Goal: Task Accomplishment & Management: Manage account settings

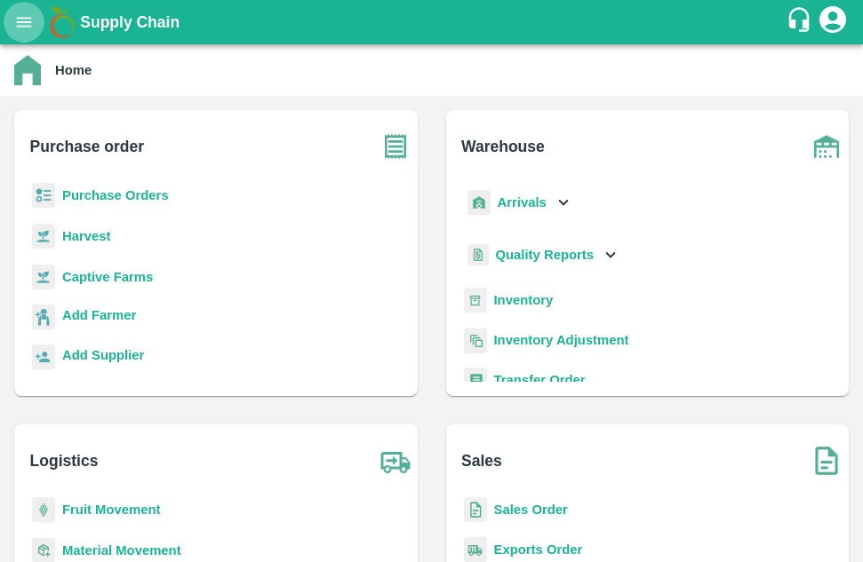
click at [19, 27] on icon "open drawer" at bounding box center [24, 22] width 15 height 10
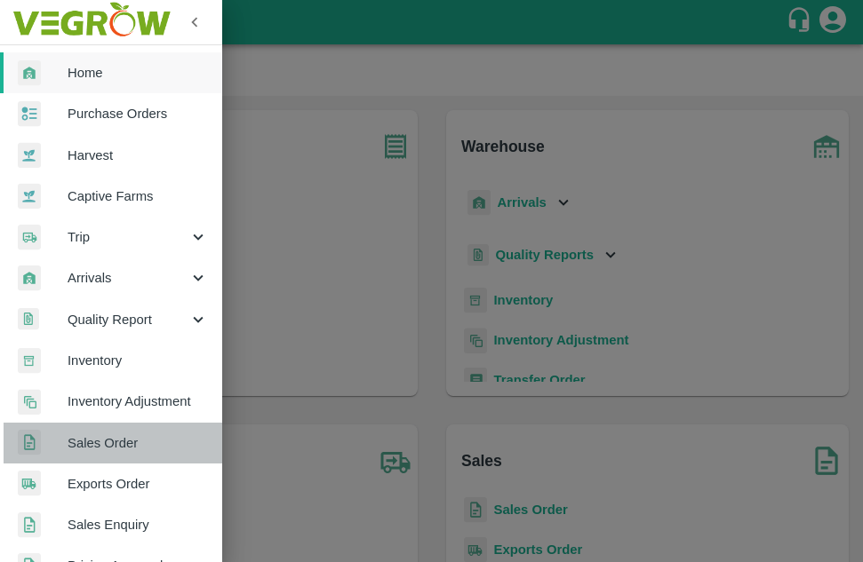
click at [132, 441] on span "Sales Order" at bounding box center [138, 443] width 140 height 20
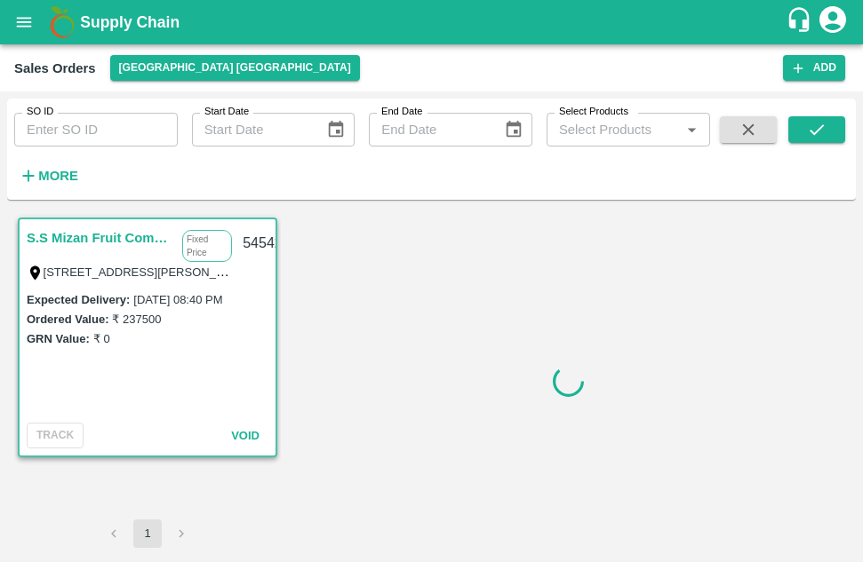
click at [137, 134] on input "SO ID" at bounding box center [95, 130] width 163 height 34
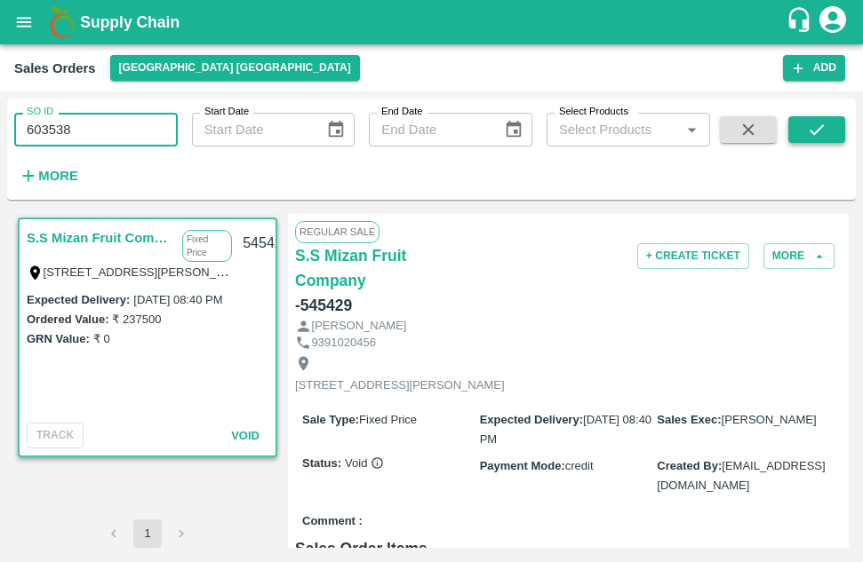
type input "603538"
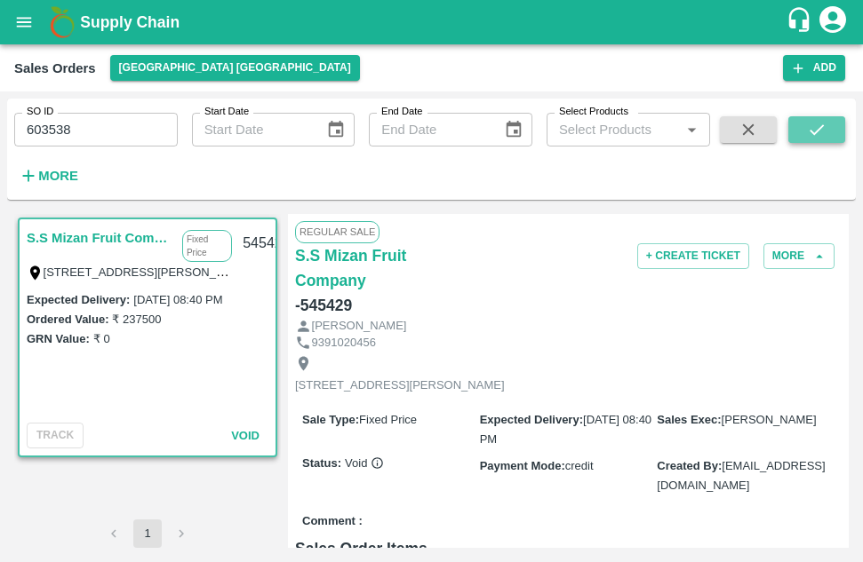
click at [805, 131] on button "submit" at bounding box center [816, 129] width 57 height 27
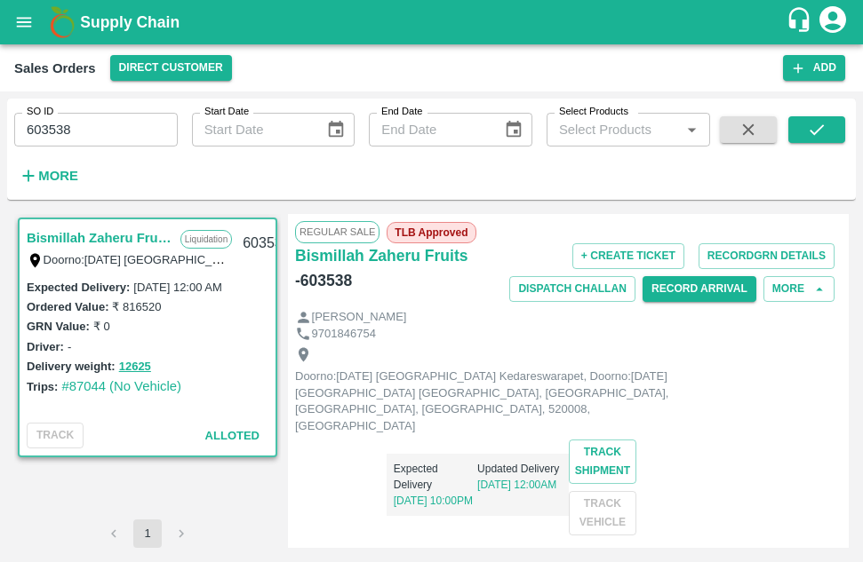
click at [843, 299] on div "Regular Sale TLB Approved Bismillah Zaheru Fruits - 603538 + Create Ticket Reco…" at bounding box center [568, 381] width 561 height 334
click at [849, 308] on div "Bismillah Zaheru Fruits Liquidation Doorno:[DATE] [GEOGRAPHIC_DATA] Kedareswara…" at bounding box center [431, 381] width 848 height 348
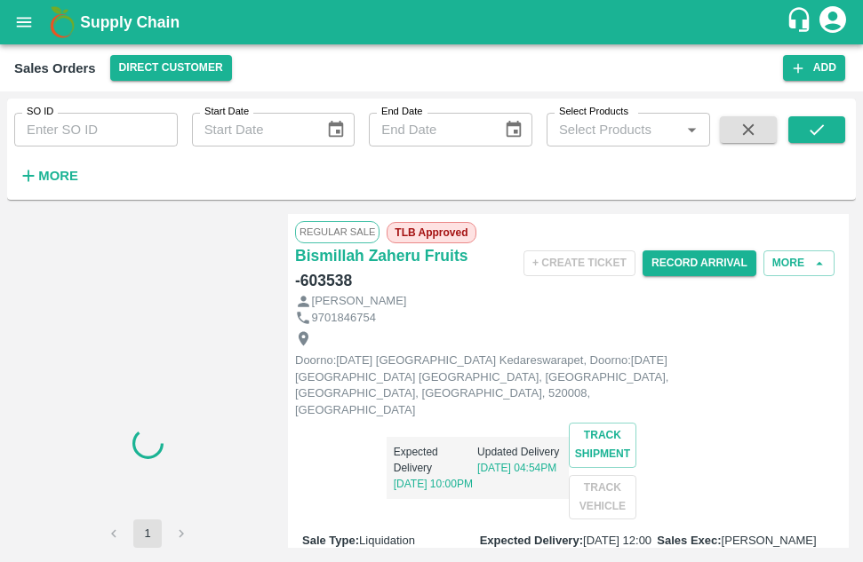
click at [743, 377] on div "Doorno:18-1-55 Mangamarket Kedareswarapet, Doorno:18-1-55 Mangamarket Kedareswa…" at bounding box center [568, 423] width 546 height 194
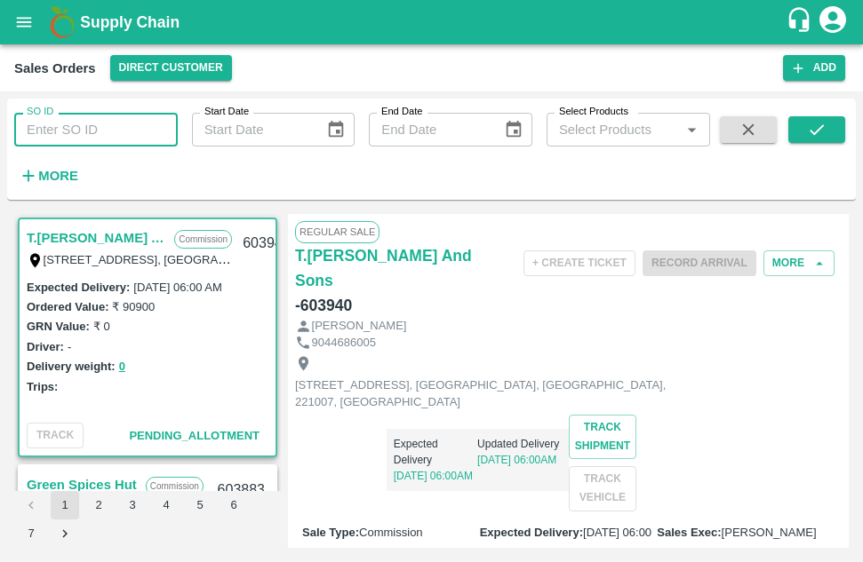
click at [118, 131] on input "SO ID" at bounding box center [95, 130] width 163 height 34
type input "603538"
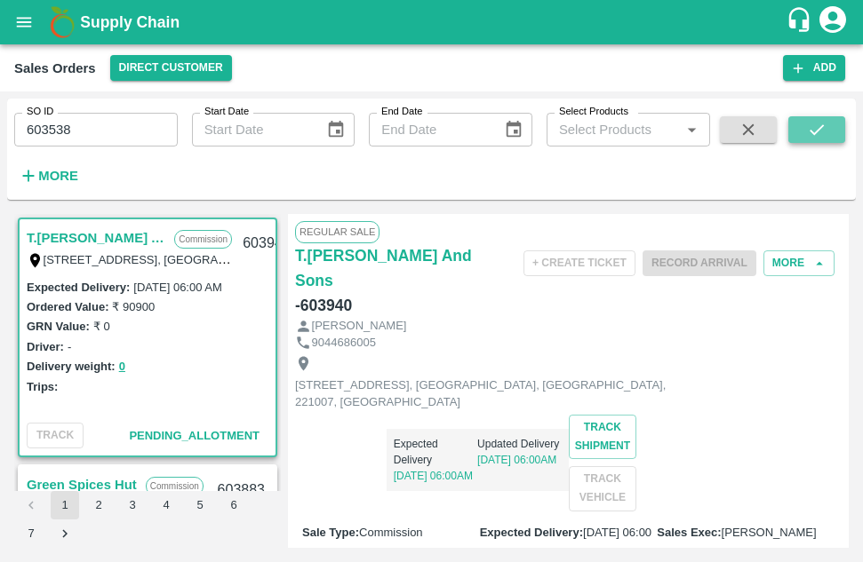
click at [832, 119] on button "submit" at bounding box center [816, 129] width 57 height 27
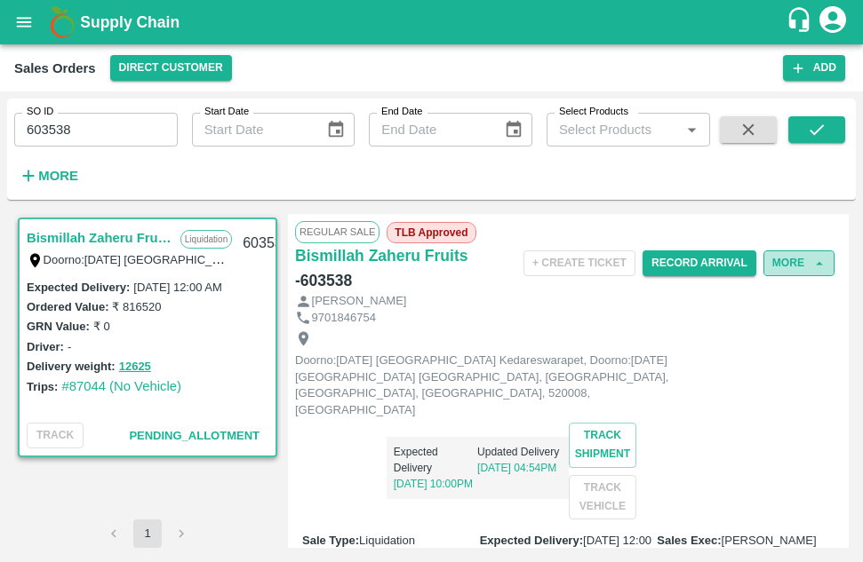
click at [771, 253] on button "More" at bounding box center [798, 264] width 71 height 26
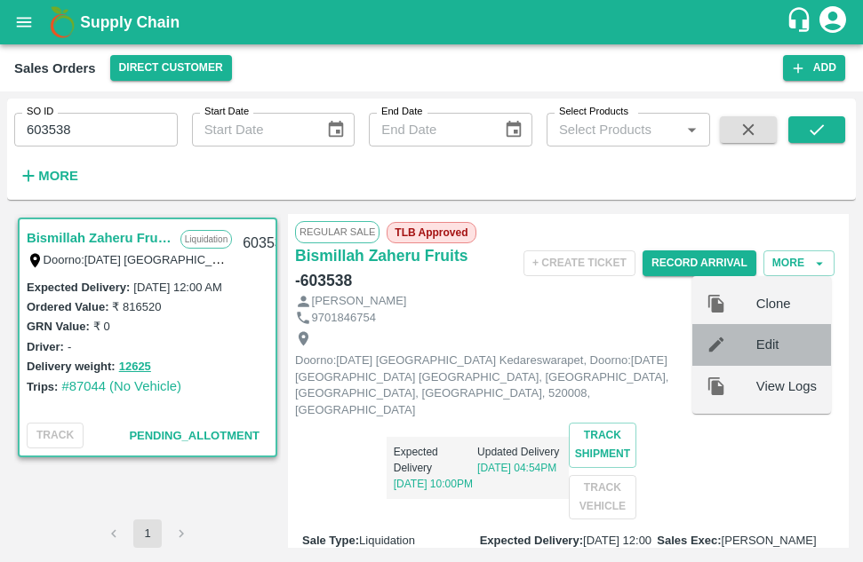
click at [756, 353] on span "Edit" at bounding box center [786, 345] width 60 height 20
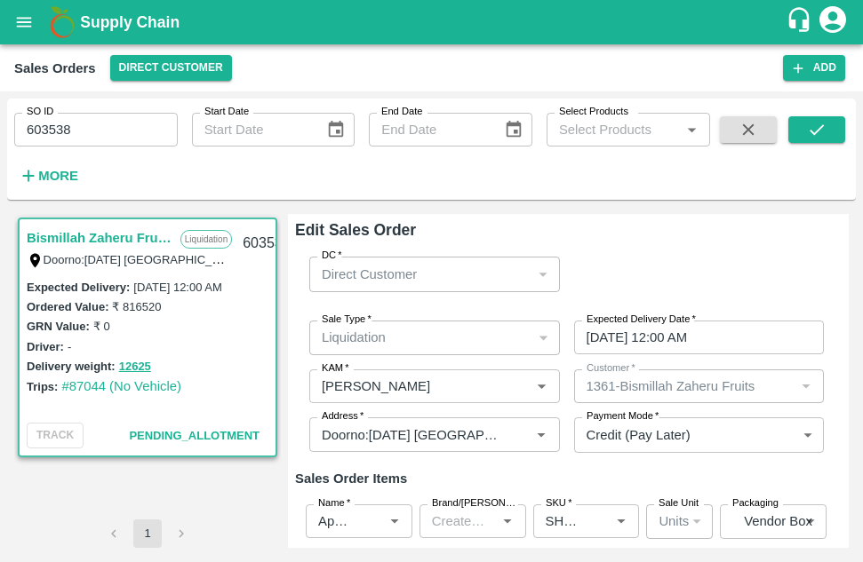
scroll to position [292, 0]
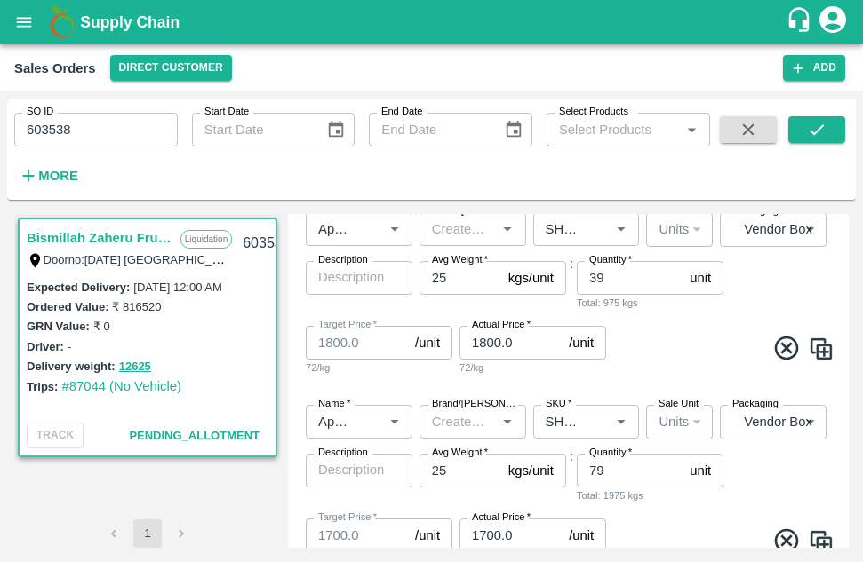
click at [769, 288] on div "Name   * Name   * Brand/Marka Brand/Marka SKU   * SKU   * Sale Unit Units 2 Sal…" at bounding box center [568, 294] width 546 height 193
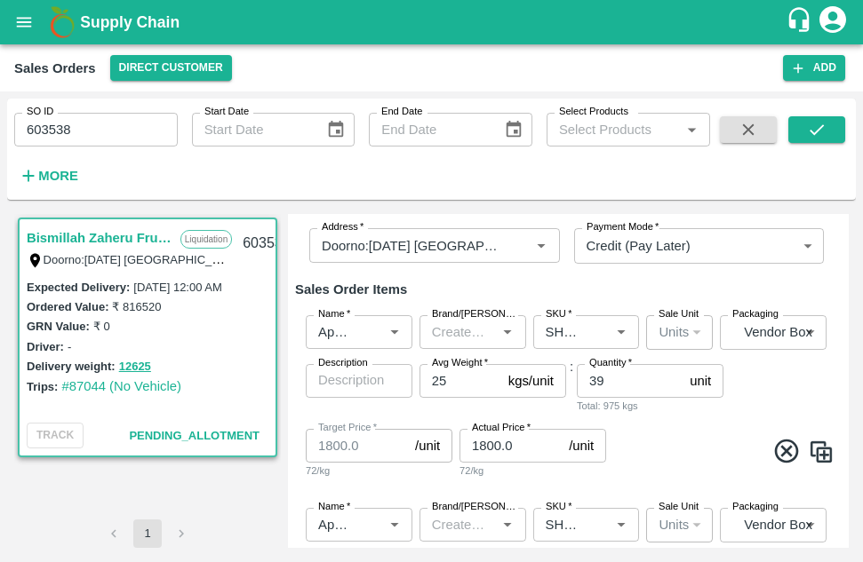
scroll to position [186, 0]
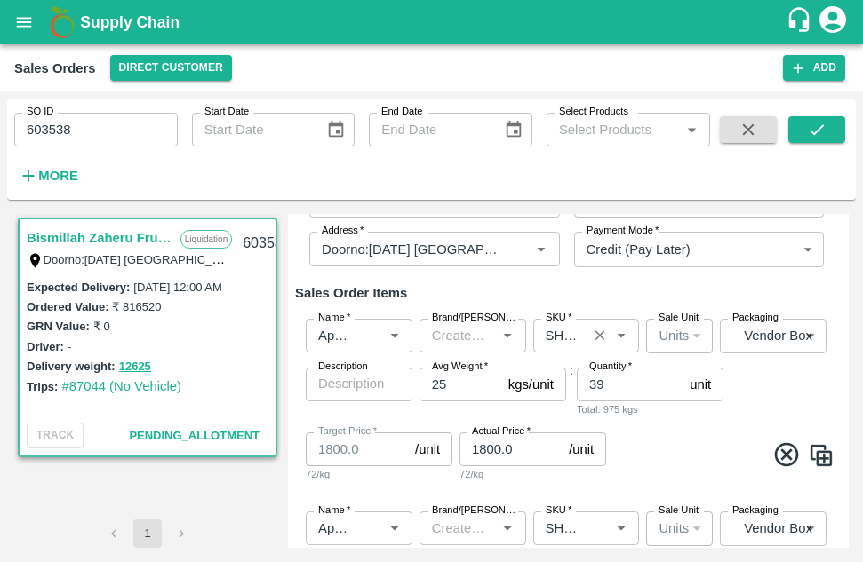
click at [616, 330] on icon "Open" at bounding box center [621, 336] width 20 height 20
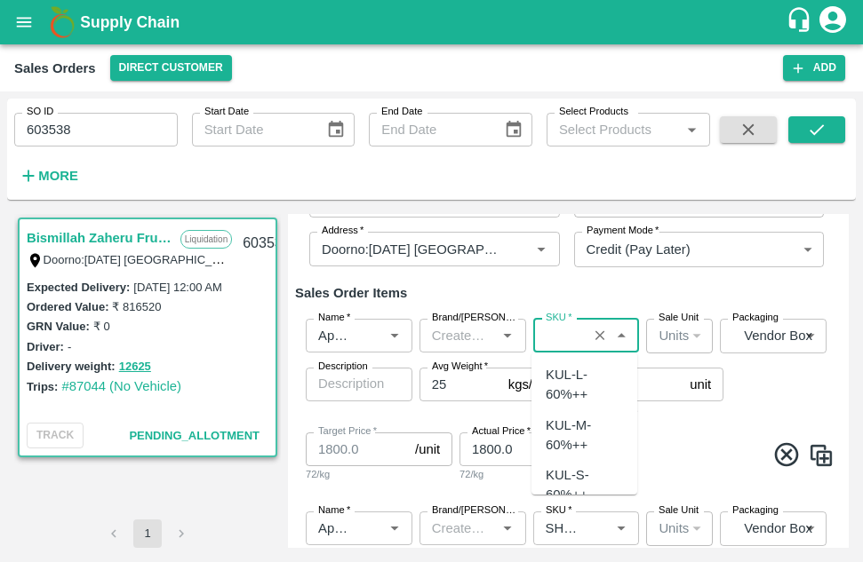
scroll to position [7255, 0]
click at [688, 420] on div "Name   * Name   * Brand/Marka Brand/Marka SKU   * SKU   * Sale Unit Units 2 Sal…" at bounding box center [568, 401] width 546 height 193
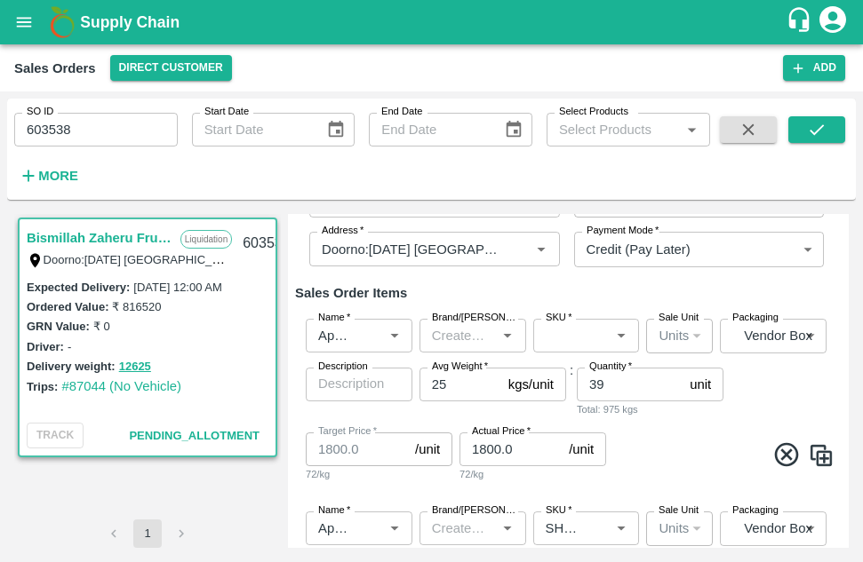
scroll to position [0, 0]
click at [619, 377] on input "39" at bounding box center [630, 385] width 106 height 34
type input "3"
type input "60"
click at [509, 450] on input "1800.0" at bounding box center [510, 450] width 102 height 34
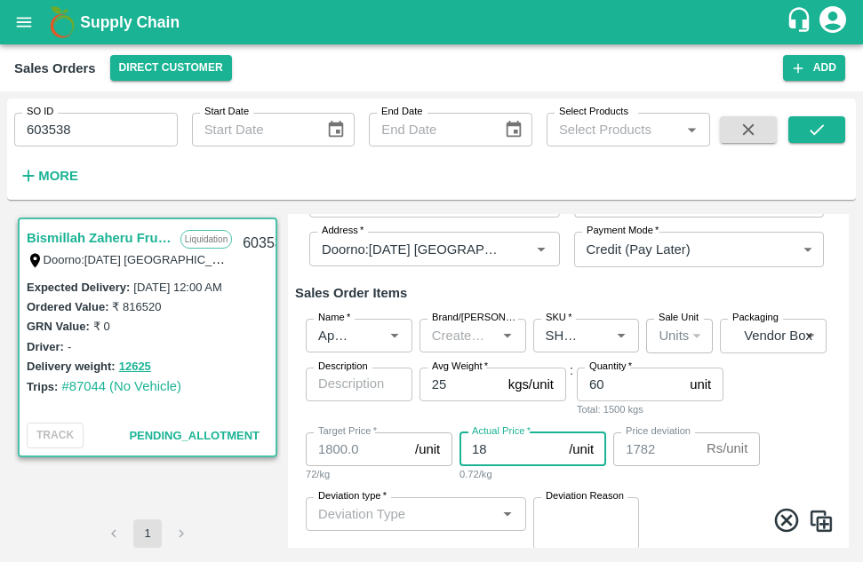
type input "1"
type input "1799"
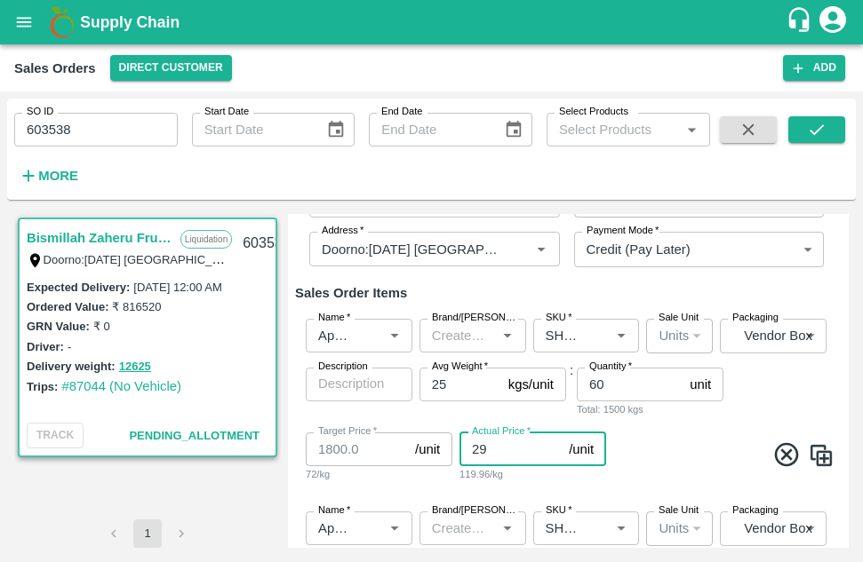
type input "2"
type input "2000"
click at [792, 386] on div "Name   * Name   * Brand/Marka Brand/Marka SKU   * SKU   * Sale Unit Units 2 Sal…" at bounding box center [568, 401] width 546 height 193
click at [778, 441] on icon at bounding box center [786, 455] width 29 height 29
type input "SHIM-M-ROYL"
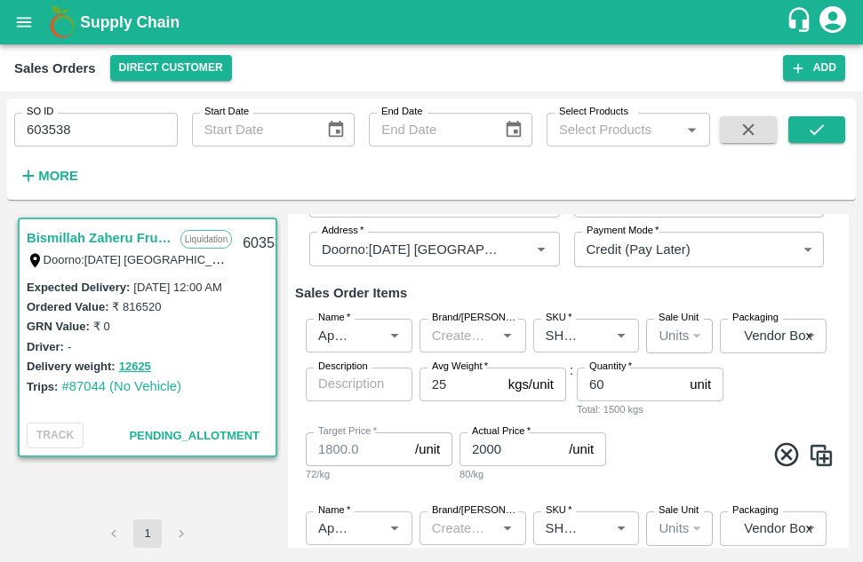
type input "79"
type input "1700.0"
type input "SHIM-S-ROYL"
type input "100"
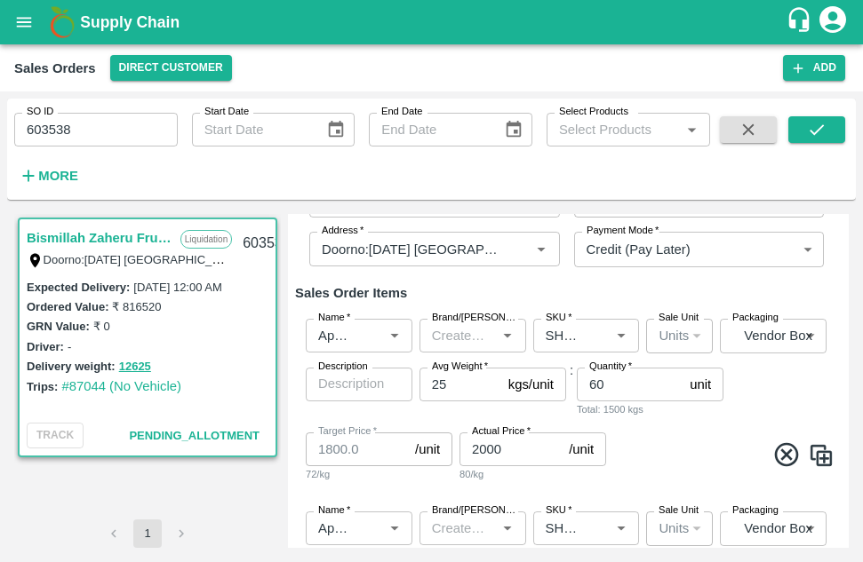
type input "SHIM-ES-ROYL"
type input "148"
type input "SHIM-EES-ROYL"
type input "117"
type input "1400.0"
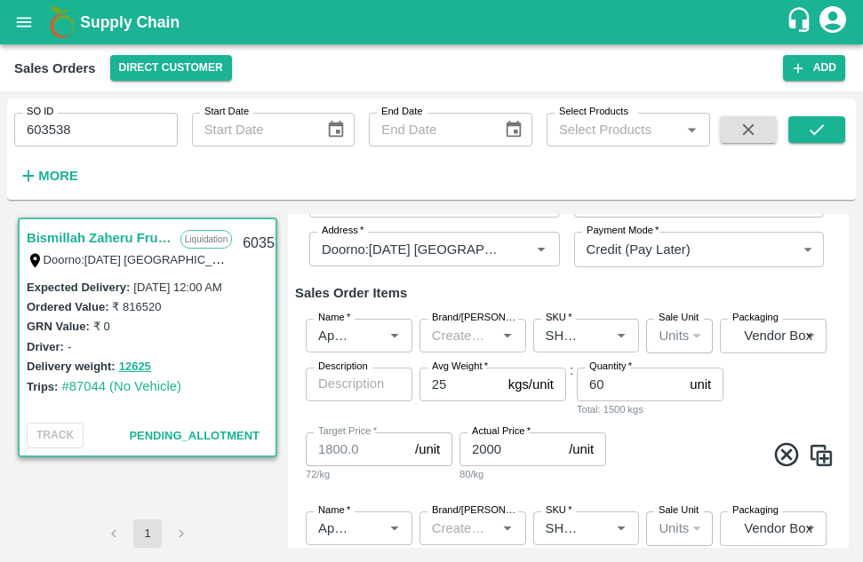
type input "1400.0"
type input "[PERSON_NAME]"
type input "22"
type input "1210.0"
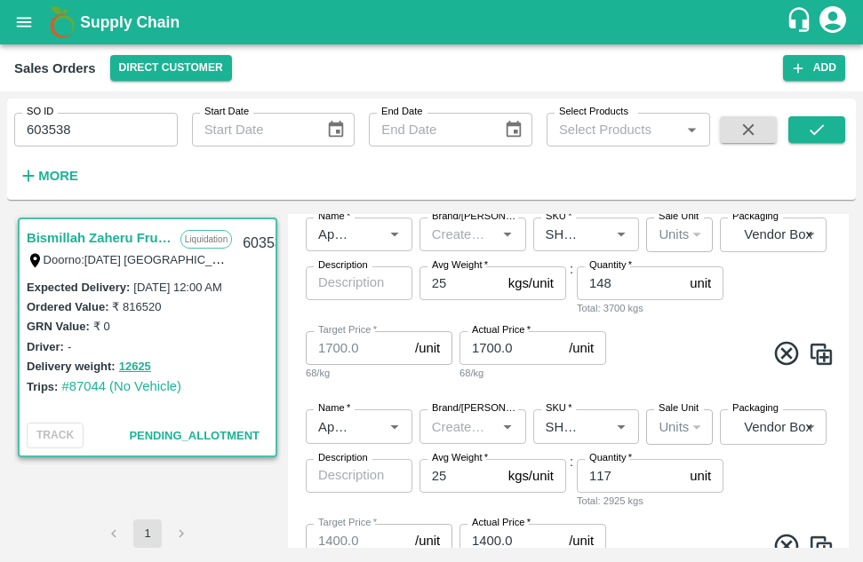
scroll to position [877, 0]
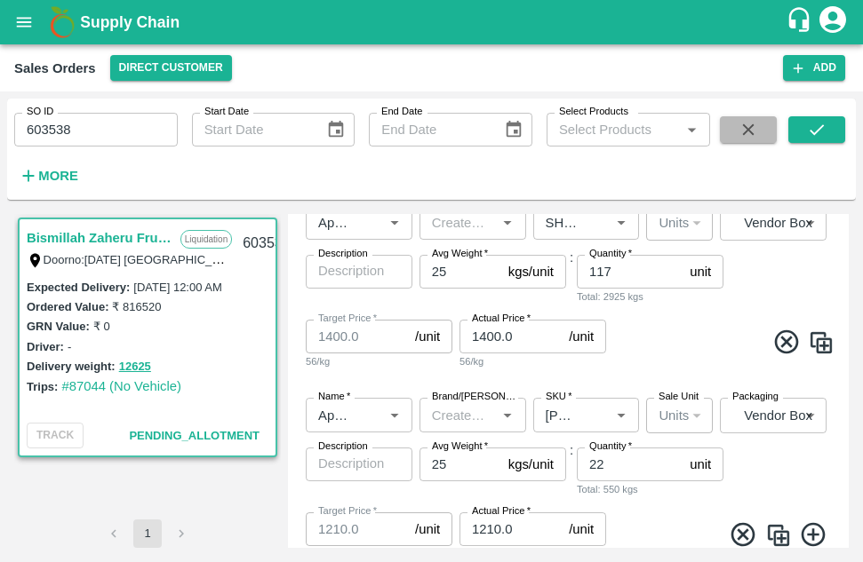
click at [760, 135] on button "button" at bounding box center [748, 129] width 57 height 27
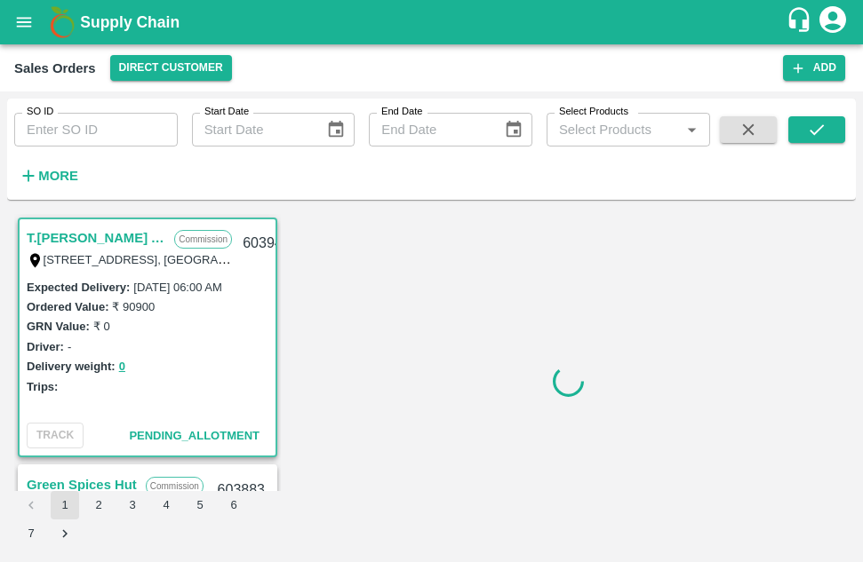
scroll to position [5, 0]
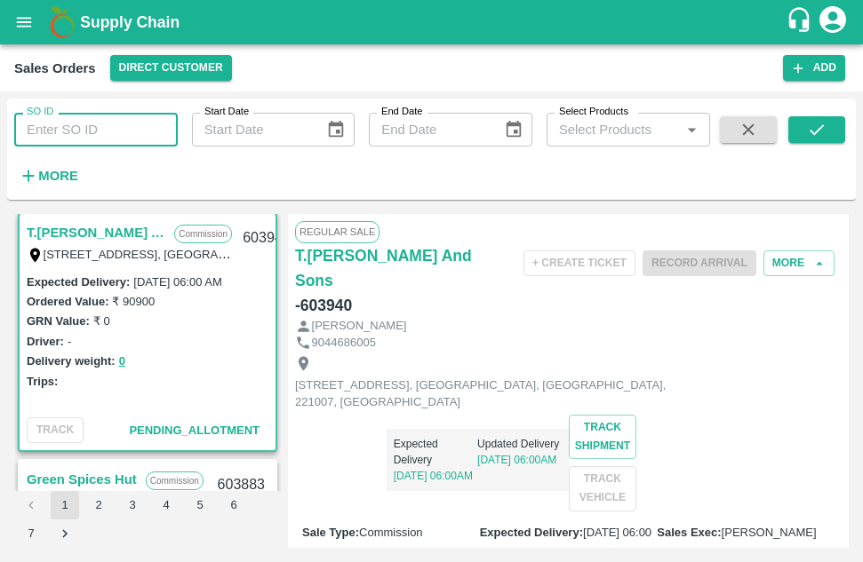
click at [65, 134] on input "SO ID" at bounding box center [95, 130] width 163 height 34
type input "603538"
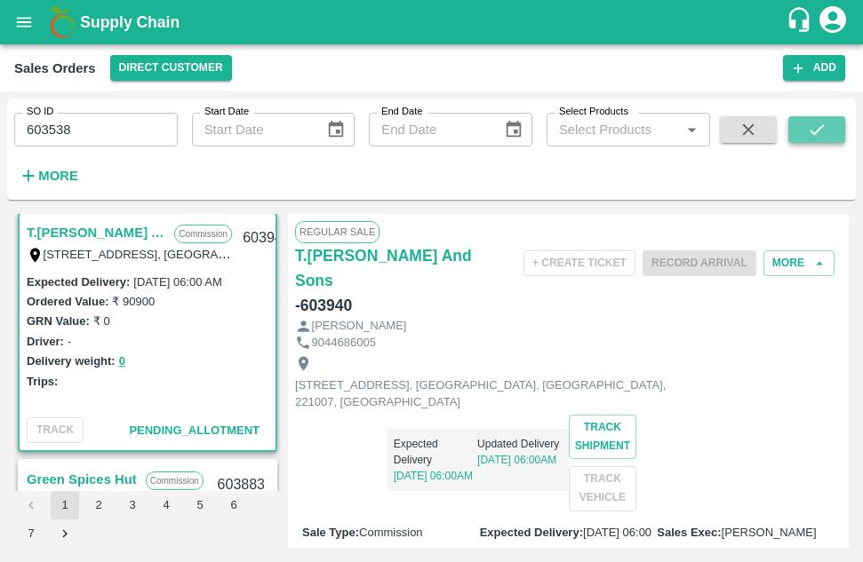
click at [816, 123] on icon "submit" at bounding box center [817, 130] width 20 height 20
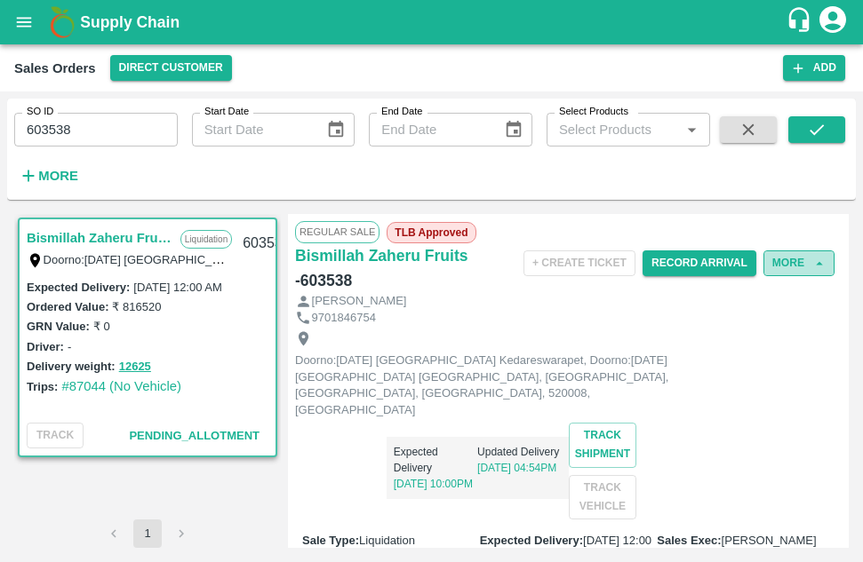
click at [784, 253] on button "More" at bounding box center [798, 264] width 71 height 26
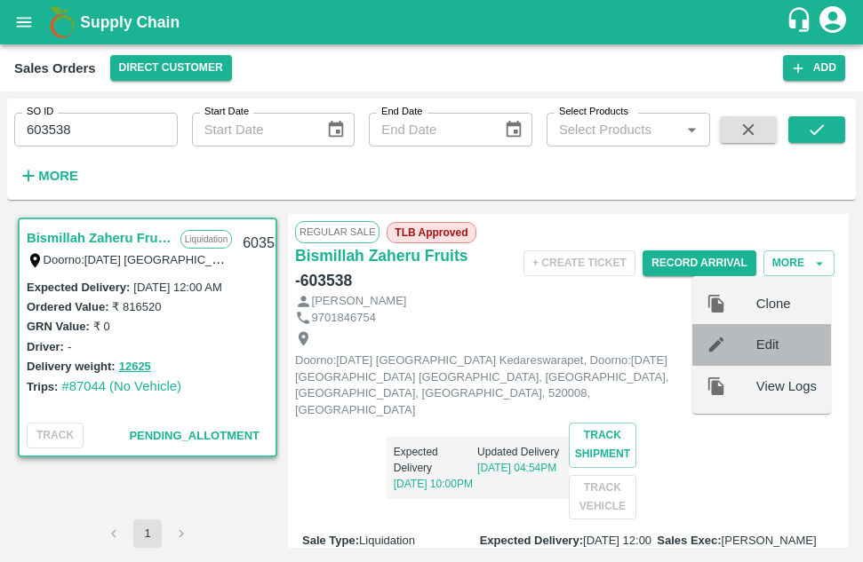
click at [761, 332] on div "Edit" at bounding box center [761, 344] width 139 height 41
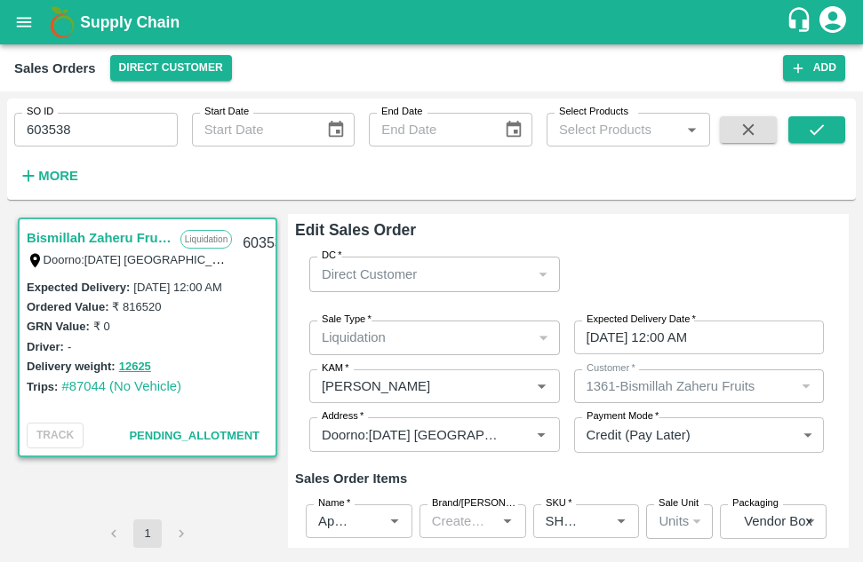
click at [844, 297] on div "Edit Sales Order DC   * Direct Customer 6 DC Sale Type   * Liquidation 3 Sale T…" at bounding box center [568, 381] width 561 height 334
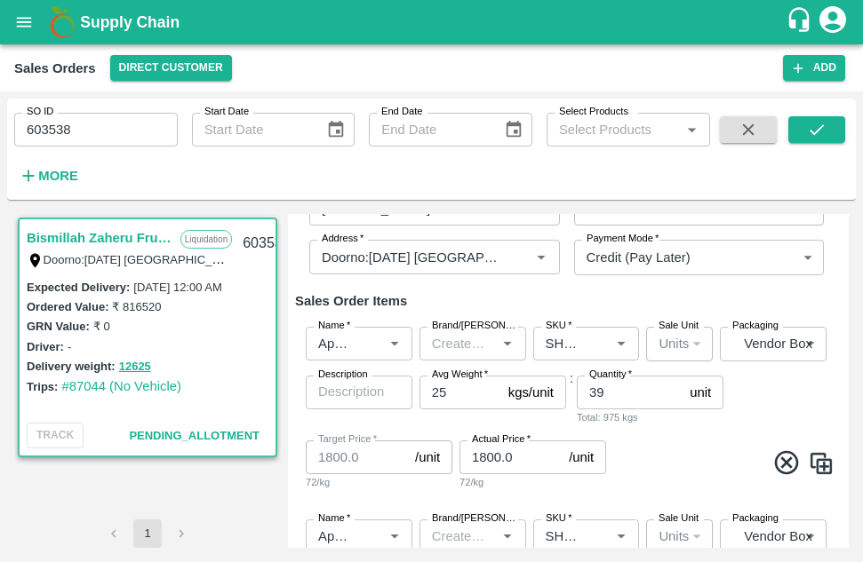
scroll to position [213, 0]
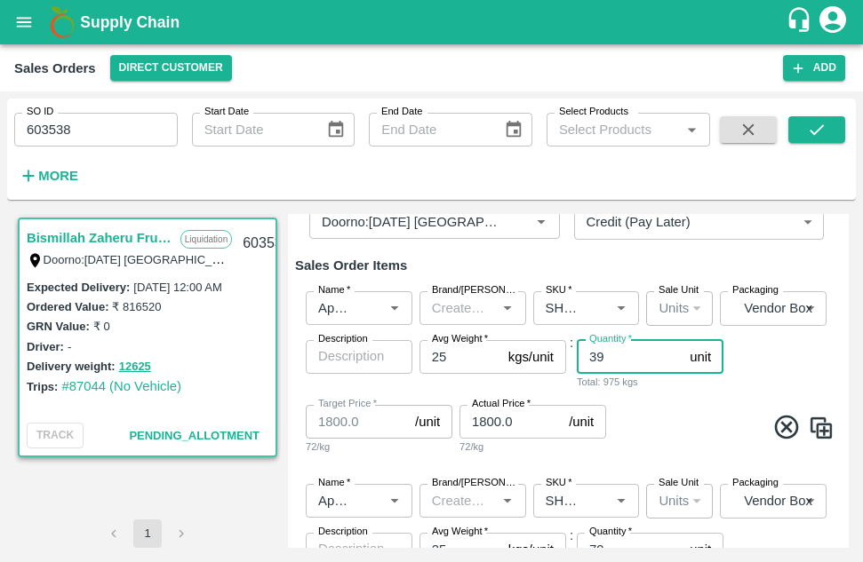
click at [609, 363] on input "39" at bounding box center [630, 357] width 106 height 34
type input "3"
type input "60"
click at [511, 422] on input "1800.0" at bounding box center [510, 422] width 102 height 34
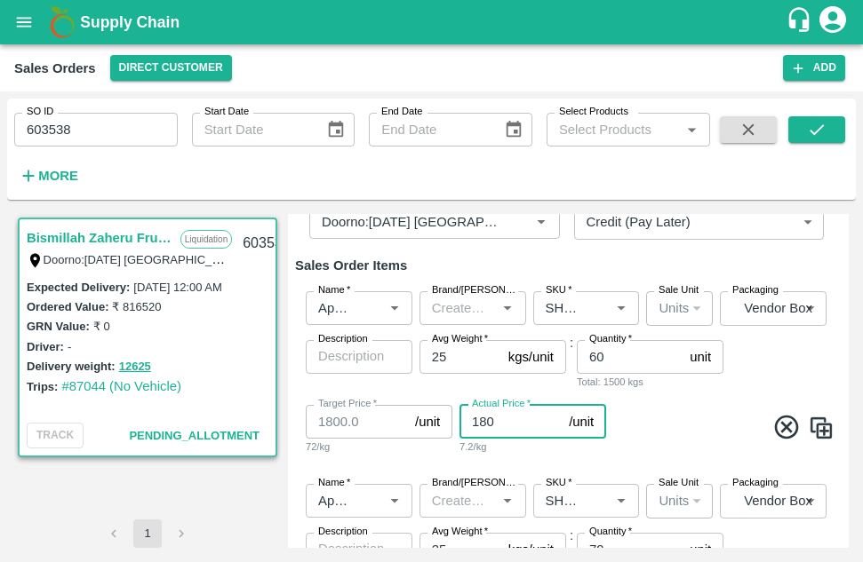
type input "18"
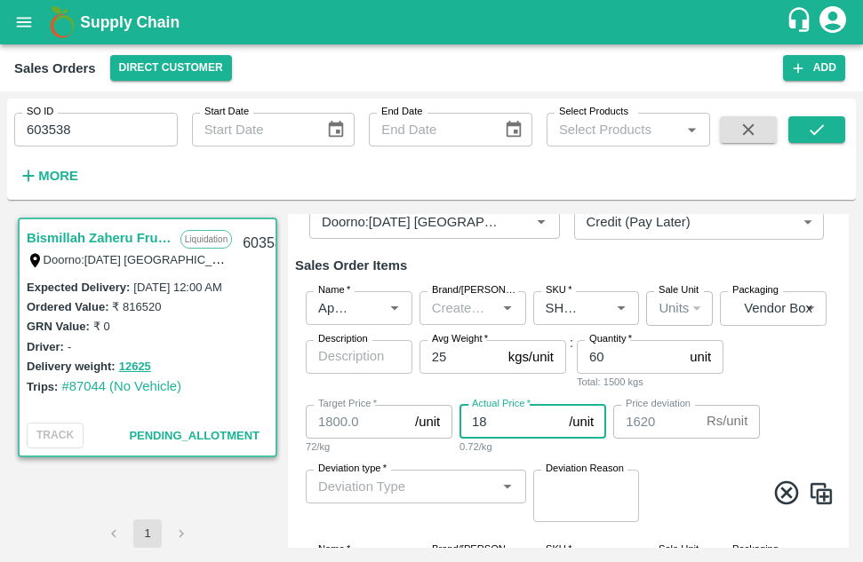
type input "1782"
type input "1"
type input "1799"
type input "200"
type input "1798"
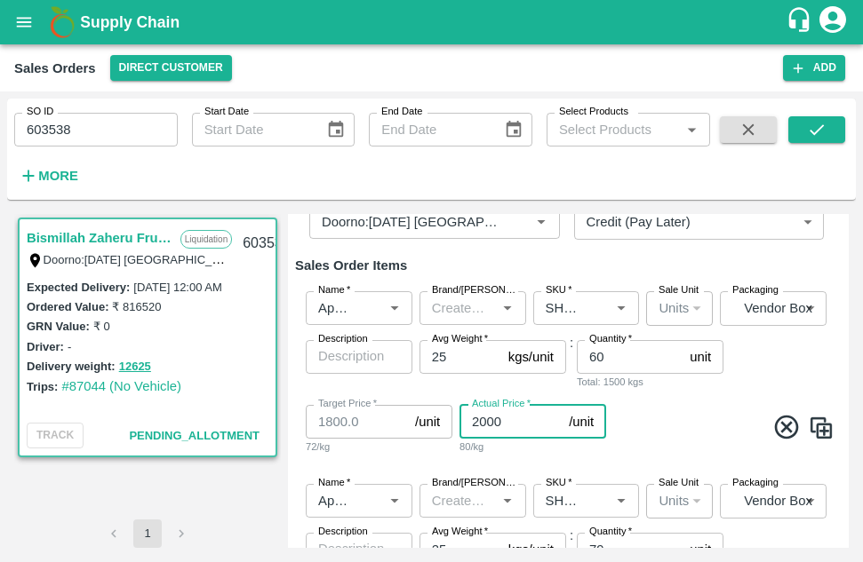
type input "2000"
click at [746, 535] on div "Name   * Name   * Brand/Marka Brand/Marka SKU   * SKU   * Sale Unit Units 2 Sal…" at bounding box center [568, 566] width 546 height 193
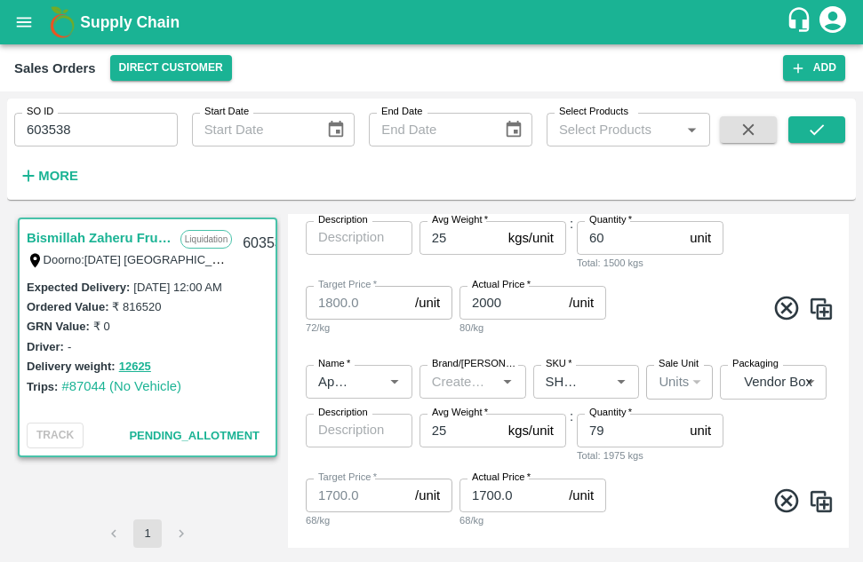
scroll to position [355, 0]
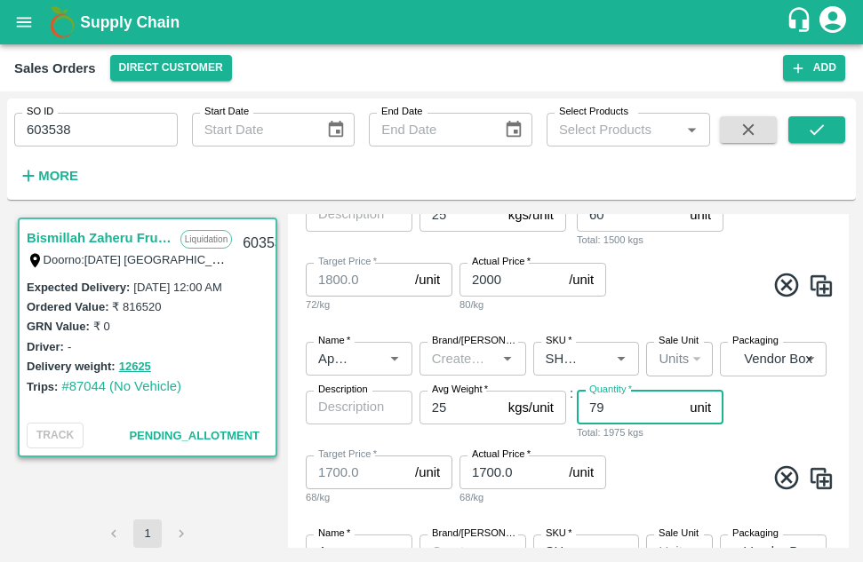
click at [614, 407] on input "79" at bounding box center [630, 408] width 106 height 34
type input "7"
type input "161"
click at [516, 473] on input "1700.0" at bounding box center [510, 473] width 102 height 34
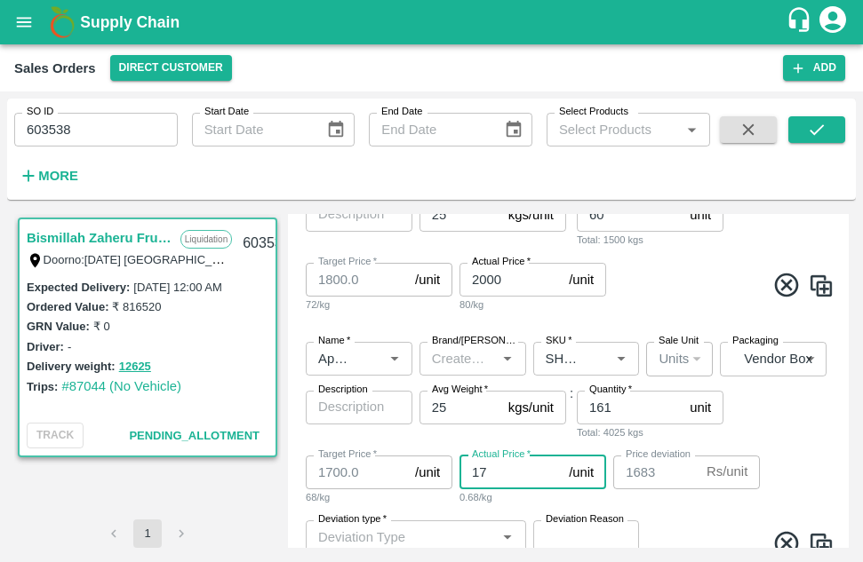
type input "1"
type input "1699"
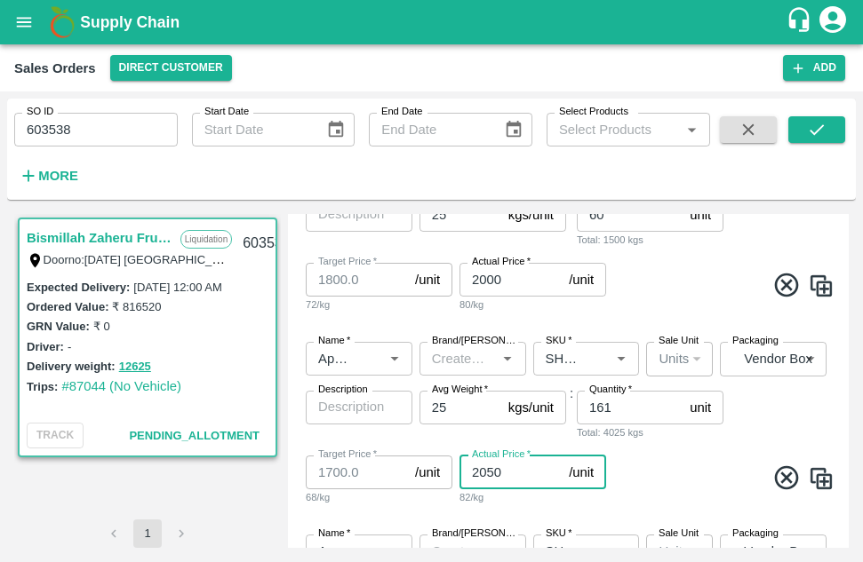
type input "2050"
click at [692, 477] on span at bounding box center [721, 481] width 225 height 35
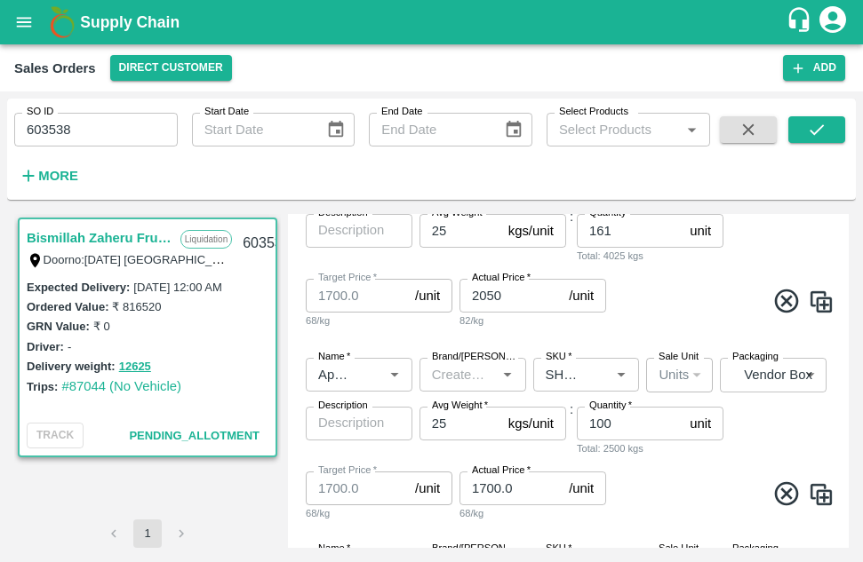
scroll to position [533, 0]
click at [609, 425] on input "100" at bounding box center [630, 423] width 106 height 34
type input "1"
type input "144"
click at [513, 489] on input "1700.0" at bounding box center [510, 488] width 102 height 34
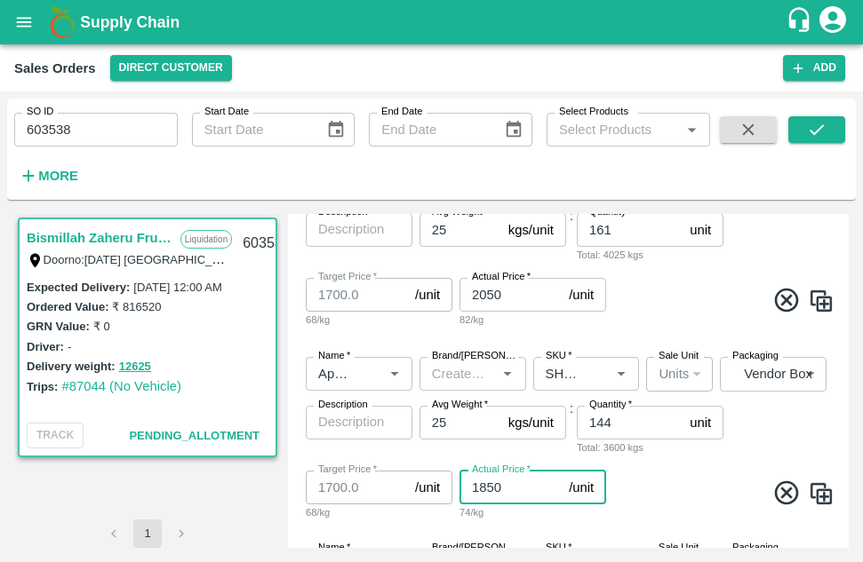
type input "1850"
click at [688, 481] on span at bounding box center [721, 496] width 225 height 35
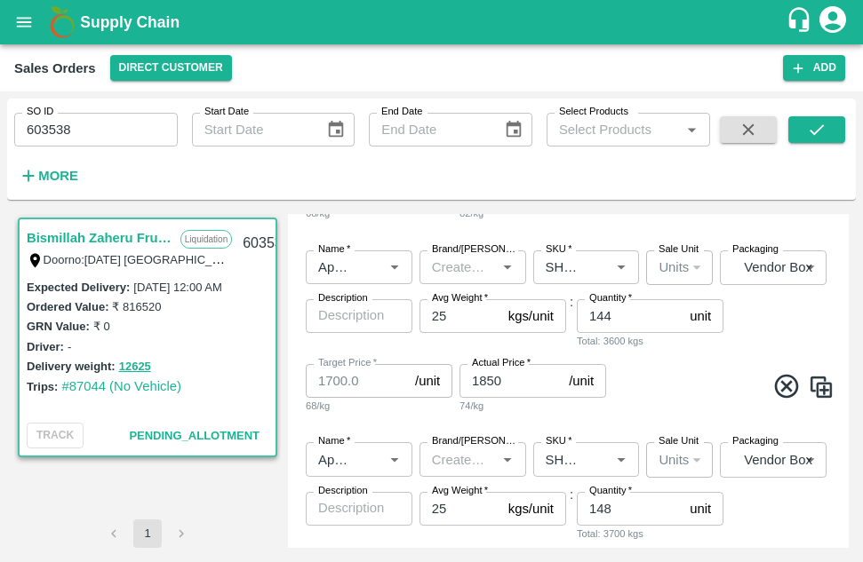
scroll to position [675, 0]
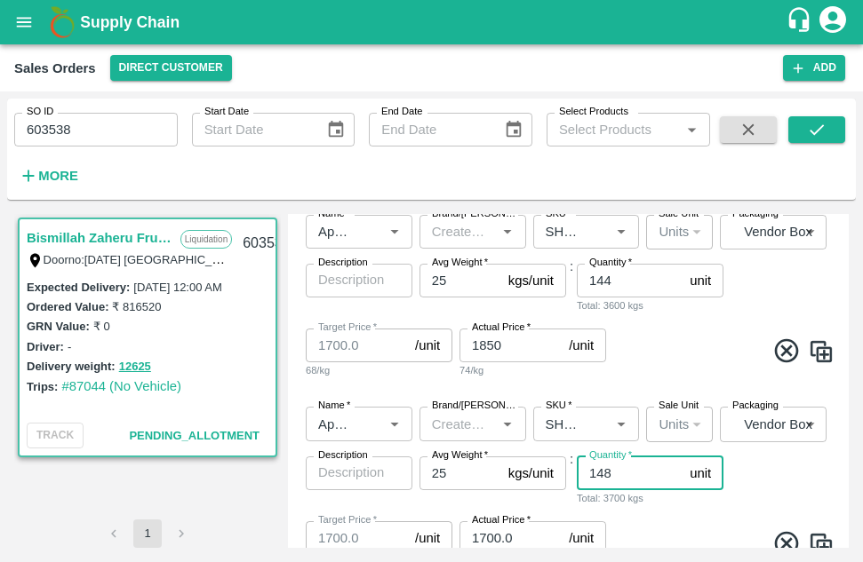
click at [617, 477] on input "148" at bounding box center [630, 474] width 106 height 34
type input "1"
type input "69"
click at [648, 522] on div "Name   * Name   * Brand/Marka Brand/Marka SKU   * SKU   * Sale Unit Units 2 Sal…" at bounding box center [568, 489] width 546 height 193
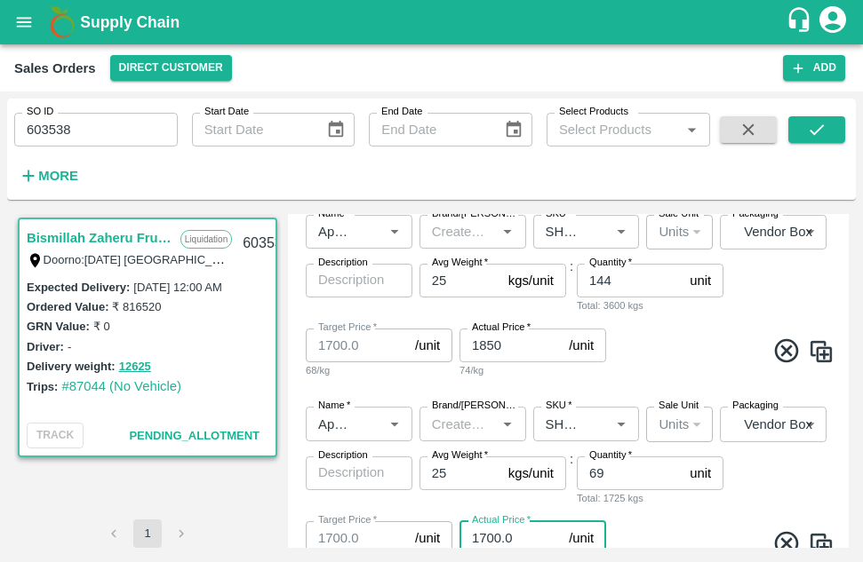
click at [517, 533] on input "1700.0" at bounding box center [510, 538] width 102 height 34
type input "1"
type input "1699"
type input "2"
type input "2000"
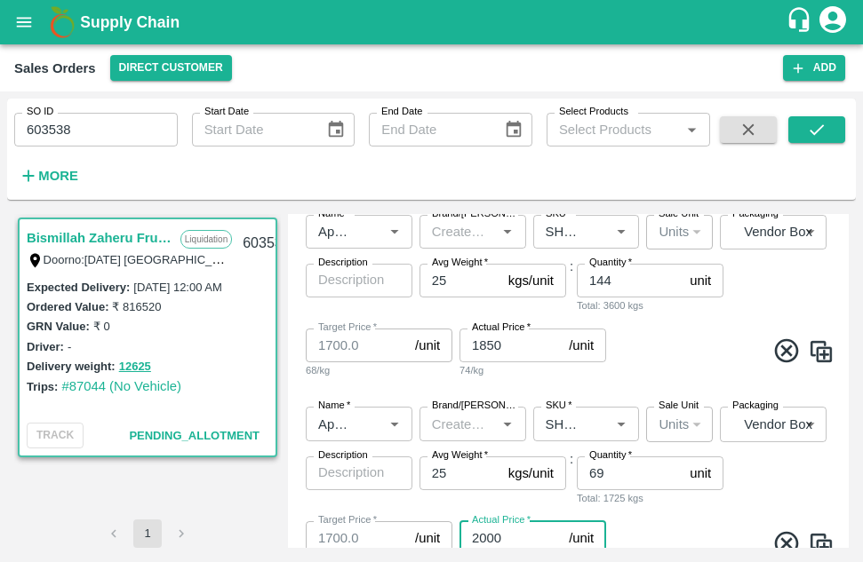
click at [716, 521] on div "Name   * Name   * Brand/Marka Brand/Marka SKU   * SKU   * Sale Unit Units 2 Sal…" at bounding box center [568, 489] width 546 height 193
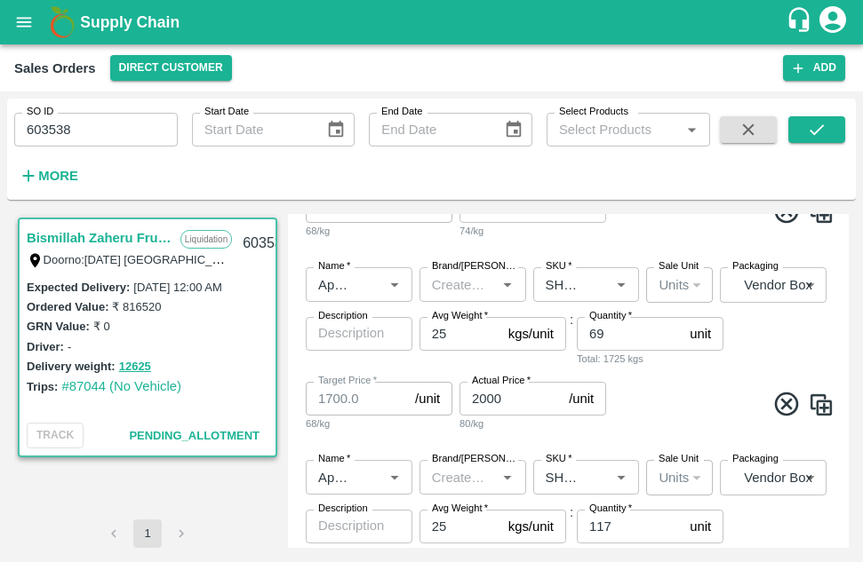
scroll to position [817, 0]
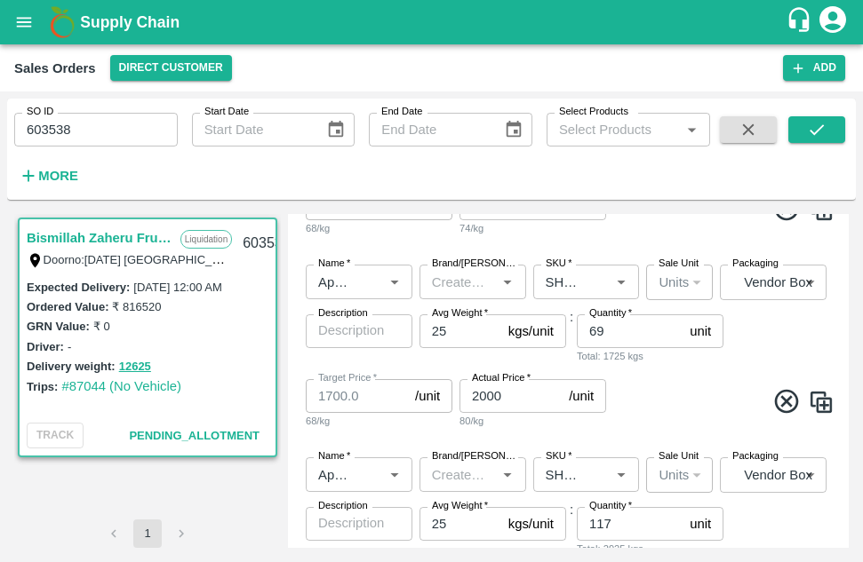
click at [611, 514] on input "117" at bounding box center [630, 524] width 106 height 34
type input "1"
type input "54"
click at [763, 524] on div "Name   * Name   * Brand/Marka Brand/Marka SKU   * SKU   * Sale Unit Units 2 Sal…" at bounding box center [568, 539] width 546 height 193
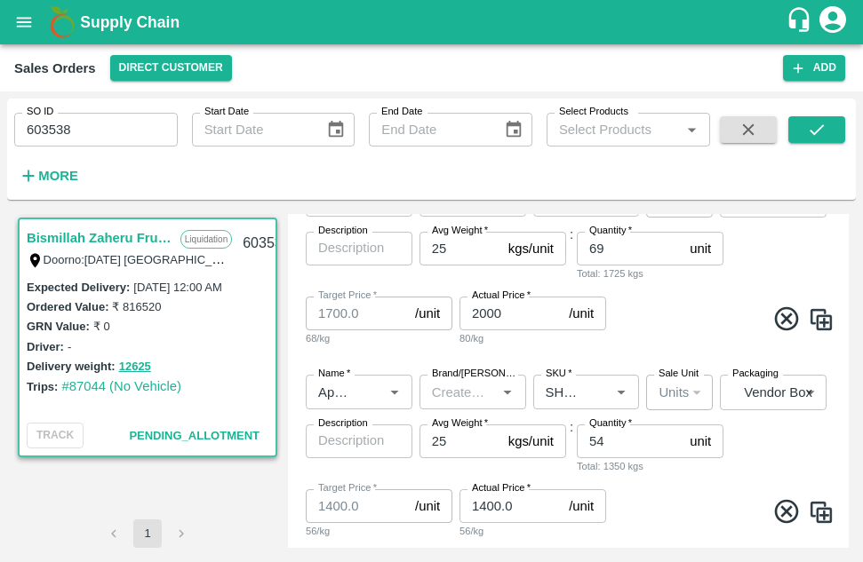
scroll to position [924, 0]
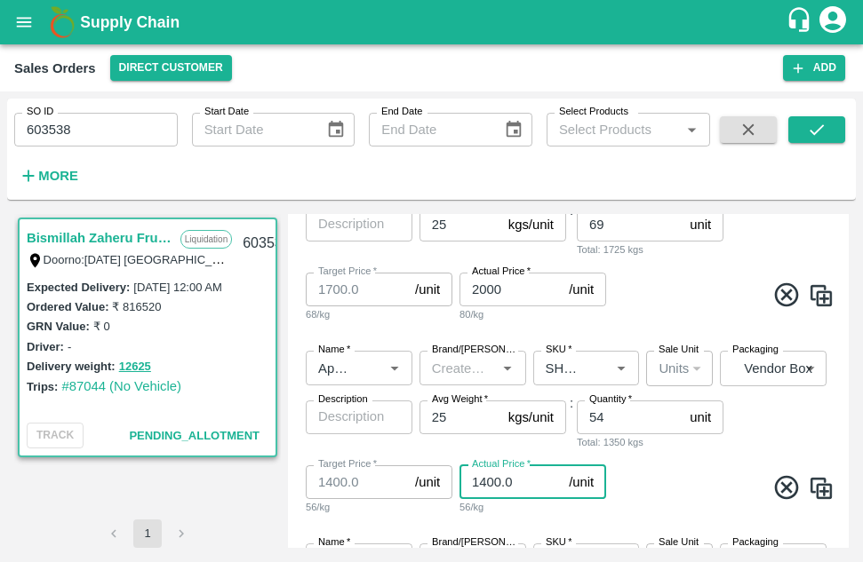
click at [513, 482] on input "1400.0" at bounding box center [510, 482] width 102 height 34
type input "1"
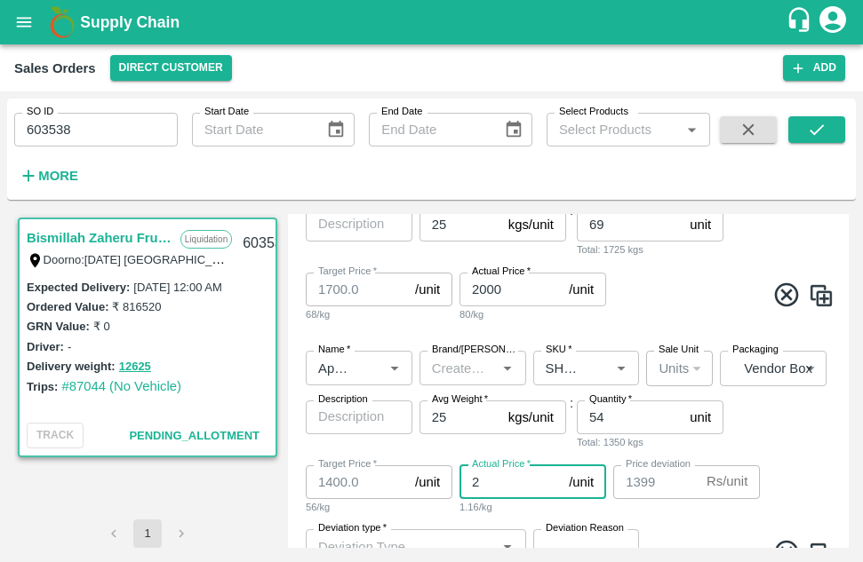
type input "29"
type input "1371"
type input "2"
type input "1398"
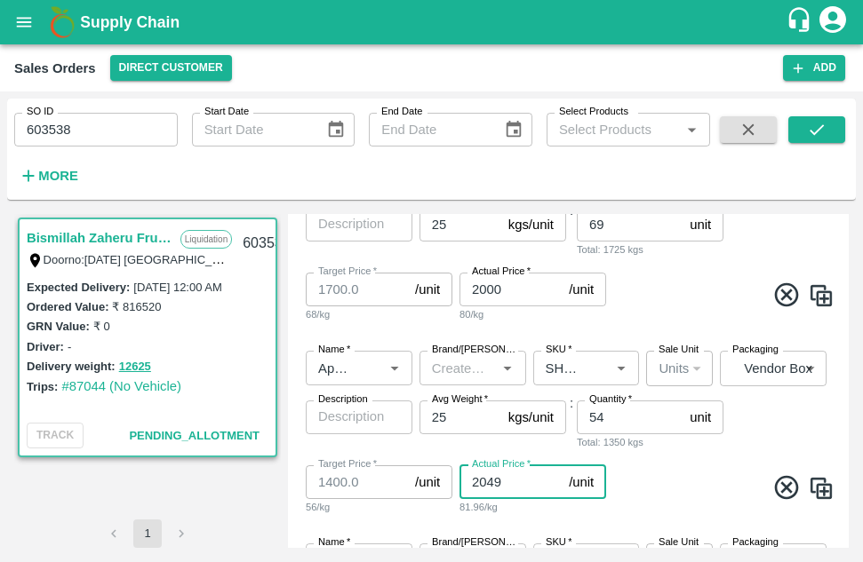
type input "2050"
click at [689, 475] on span at bounding box center [721, 490] width 225 height 35
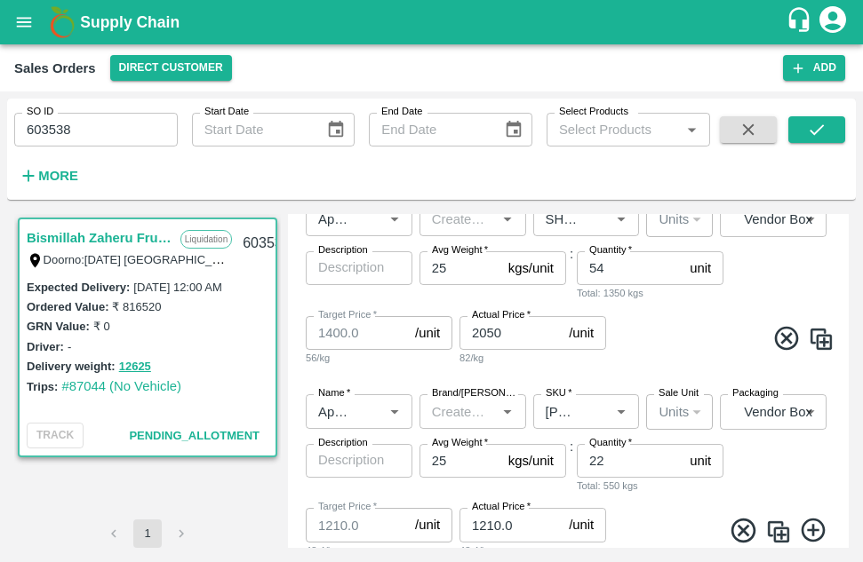
scroll to position [1101, 0]
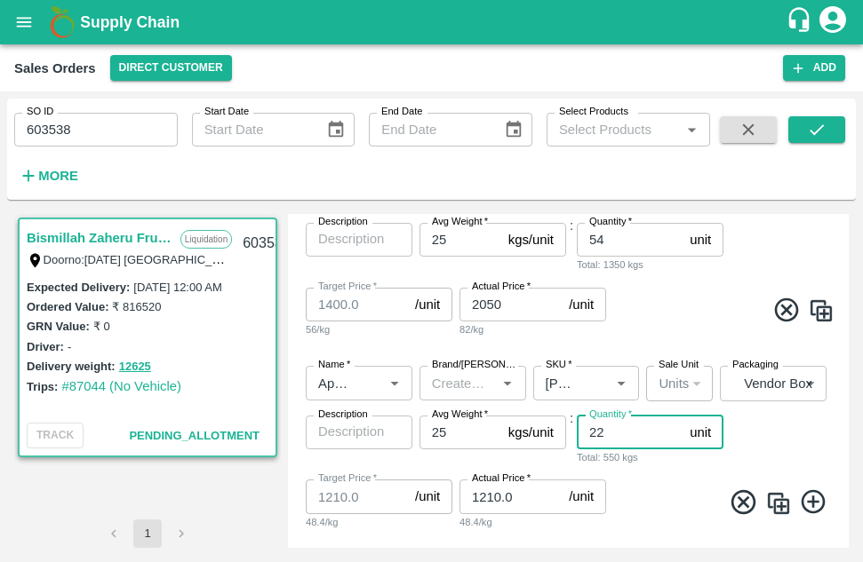
click at [608, 432] on input "22" at bounding box center [630, 433] width 106 height 34
type input "2"
type input "13"
click at [511, 494] on input "1210.0" at bounding box center [510, 497] width 102 height 34
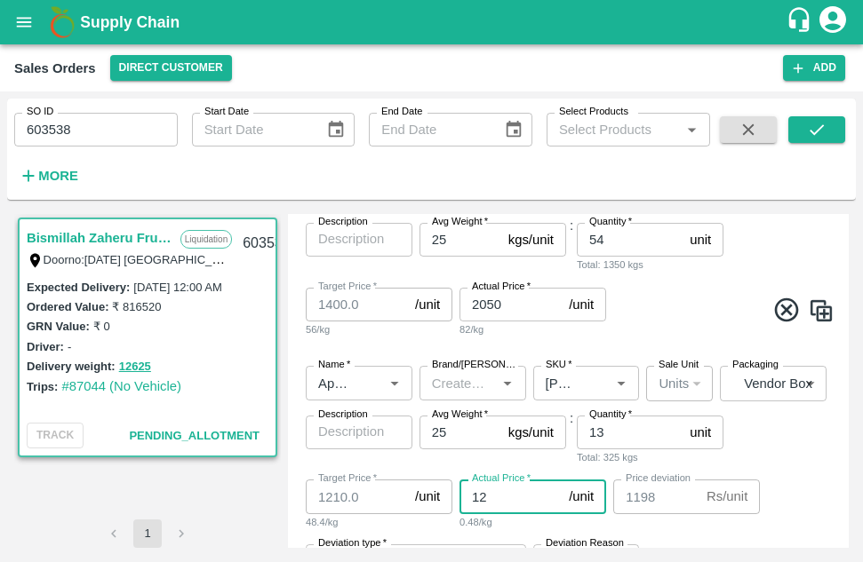
type input "1"
type input "1209"
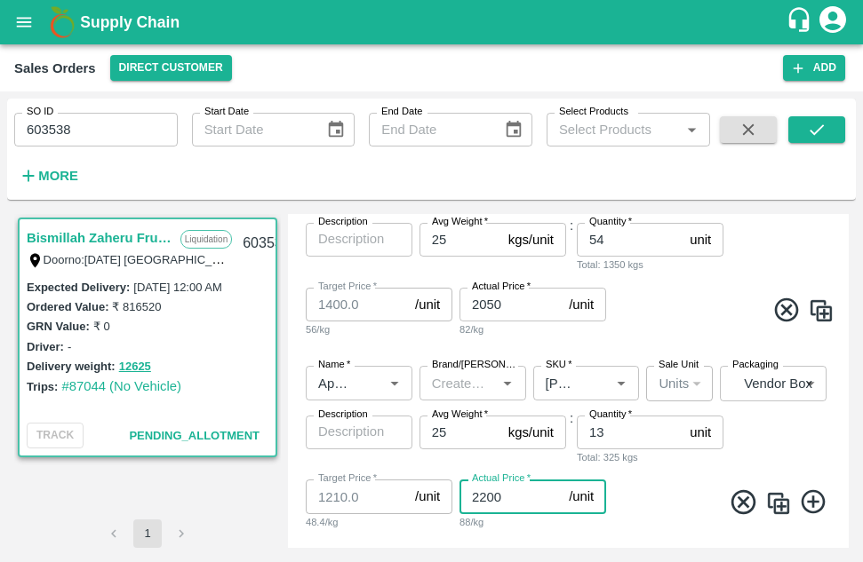
type input "2200"
click at [666, 467] on div "Name   * Name   * Brand/Marka Brand/Marka SKU   * SKU   * Sale Unit Units 2 Sal…" at bounding box center [568, 448] width 546 height 193
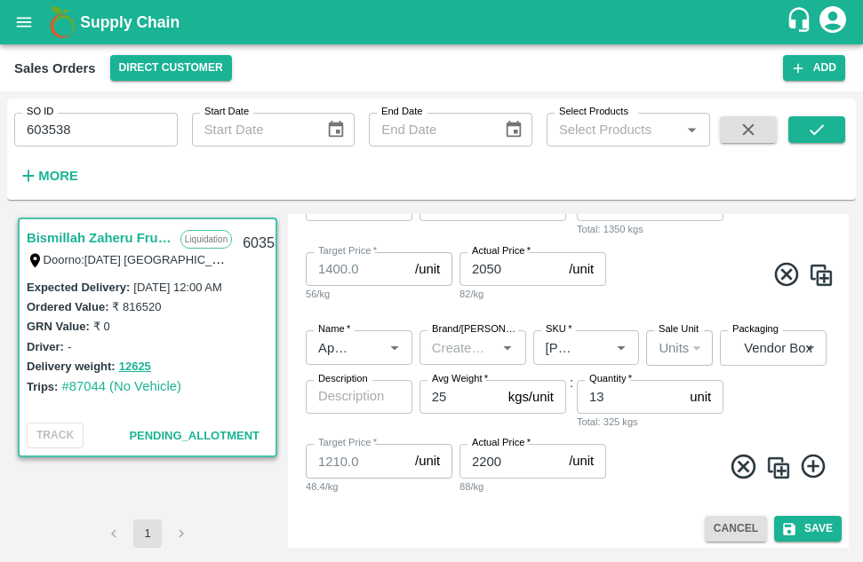
scroll to position [1141, 0]
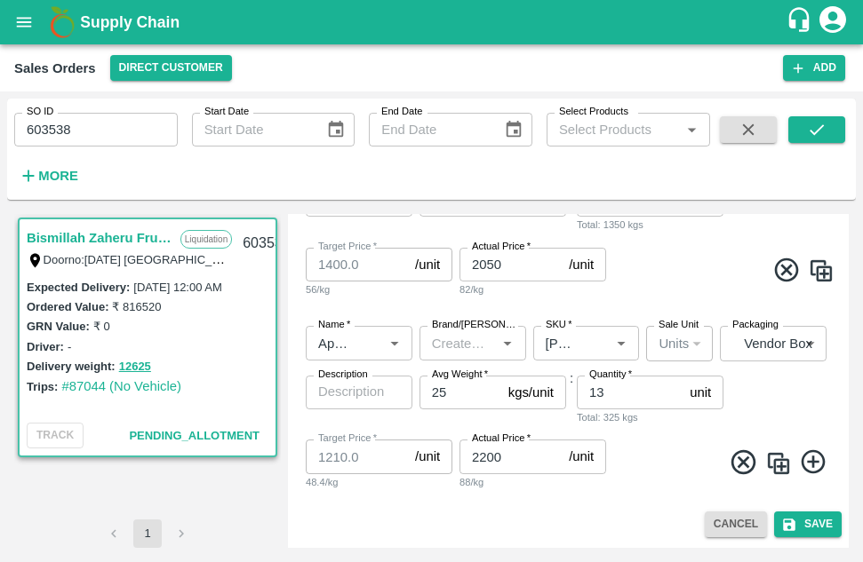
click at [808, 462] on icon at bounding box center [812, 462] width 24 height 24
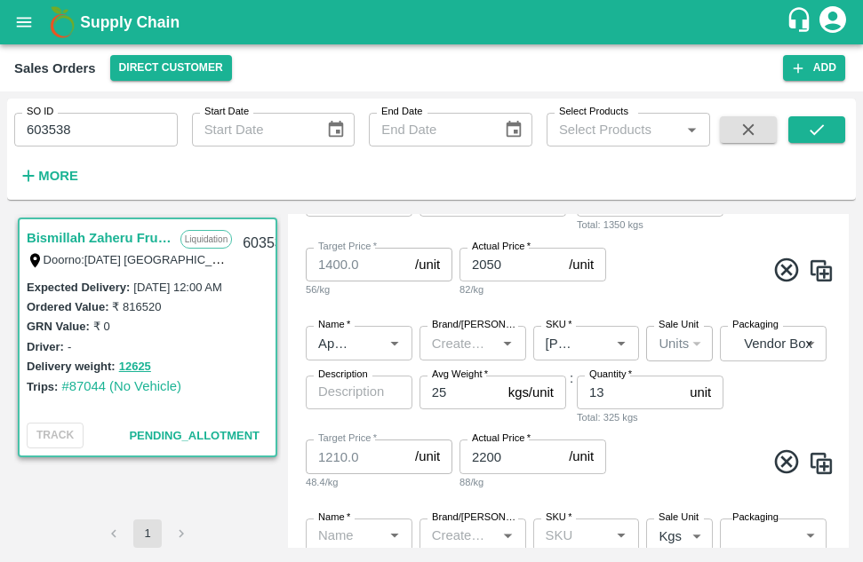
click at [660, 491] on div "Name   * Name   * Brand/Marka Brand/Marka SKU   * SKU   * Sale Unit Units 2 Sal…" at bounding box center [568, 408] width 546 height 193
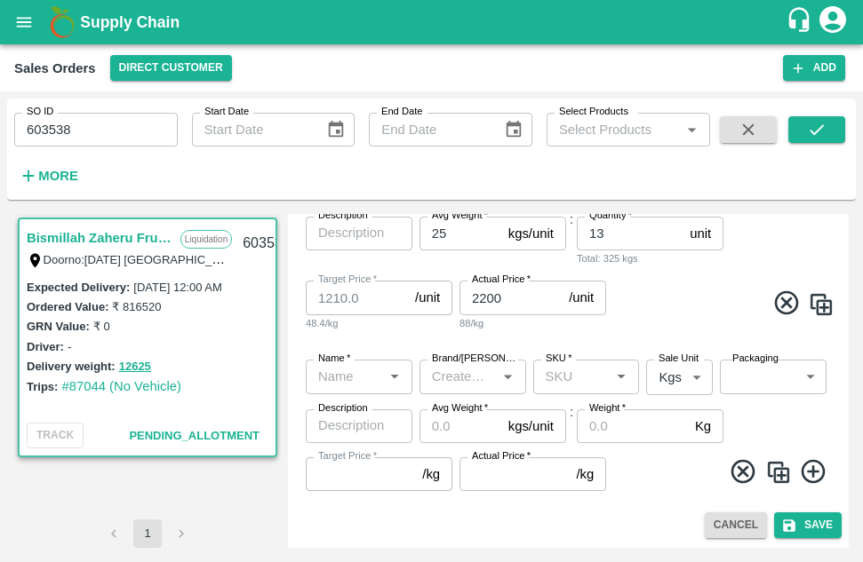
scroll to position [1301, 0]
click at [331, 375] on input "Name   *" at bounding box center [344, 375] width 67 height 23
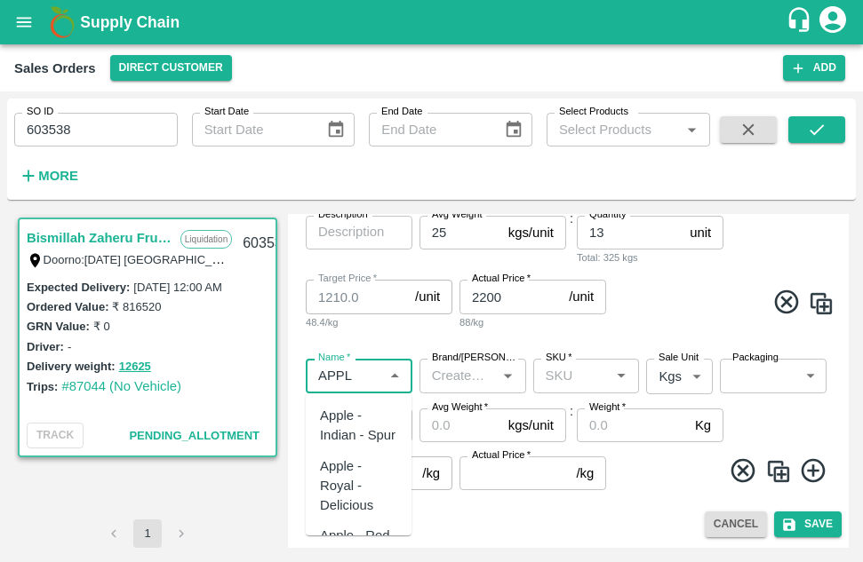
click at [336, 496] on div "Apple - Royal - Delicious" at bounding box center [358, 487] width 77 height 60
type input "Apple - Royal - Delicious"
click at [572, 375] on input "SKU   *" at bounding box center [571, 375] width 67 height 23
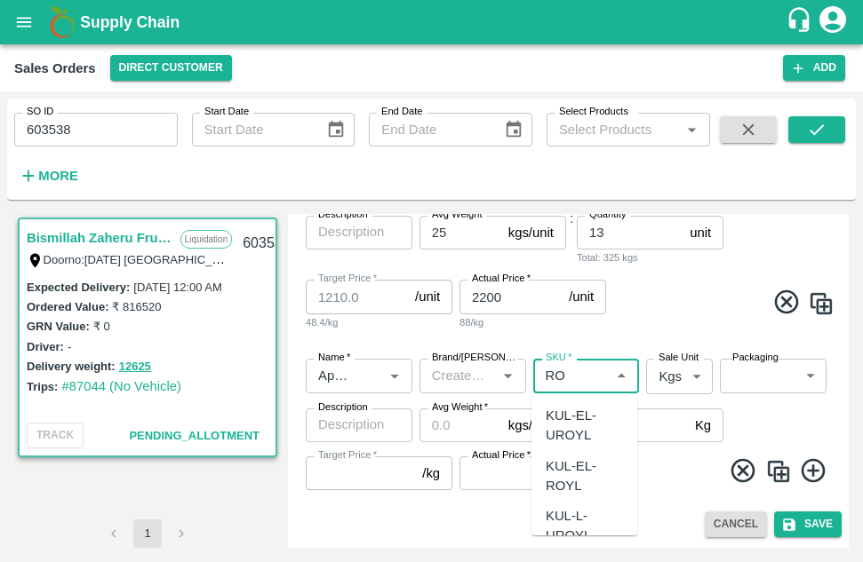
type input "R"
type input "P"
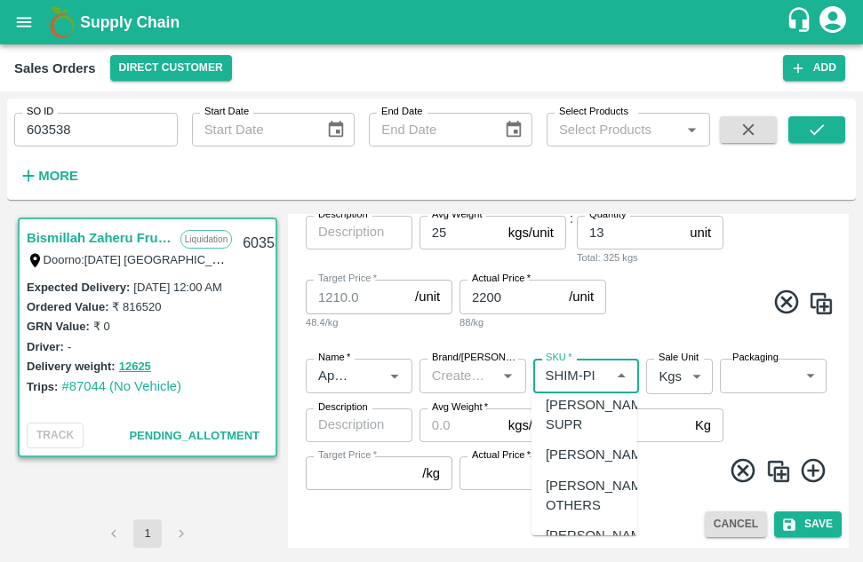
scroll to position [80, 0]
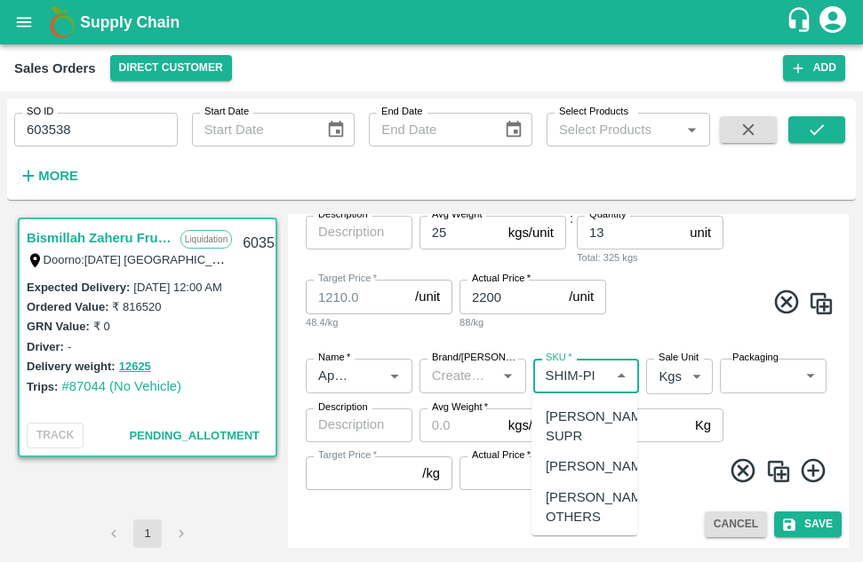
click at [576, 396] on div "SHIM-PITTO-PRM" at bounding box center [601, 376] width 113 height 40
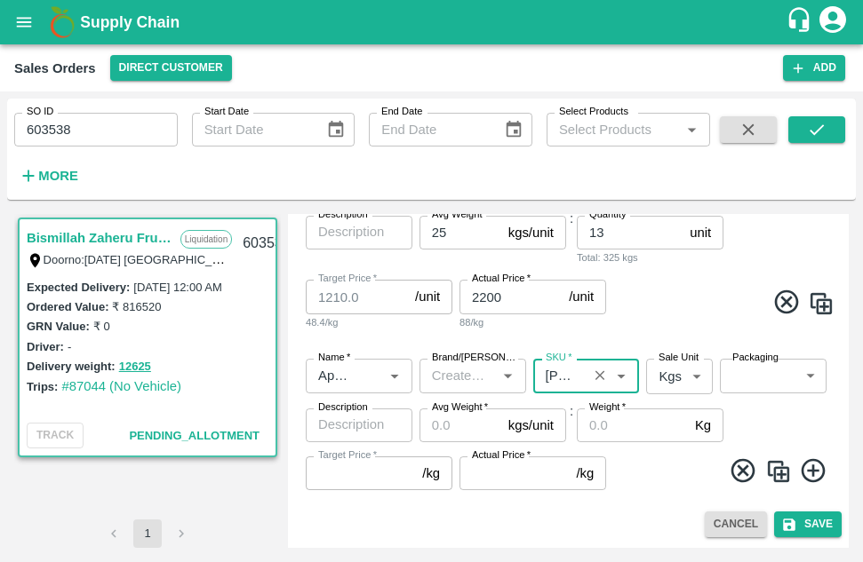
type input "SHIM-PITTO-PRM"
click at [666, 369] on body "Supply Chain Sales Orders Direct Customer Add SO ID 603538 SO ID Start Date Sta…" at bounding box center [431, 281] width 863 height 562
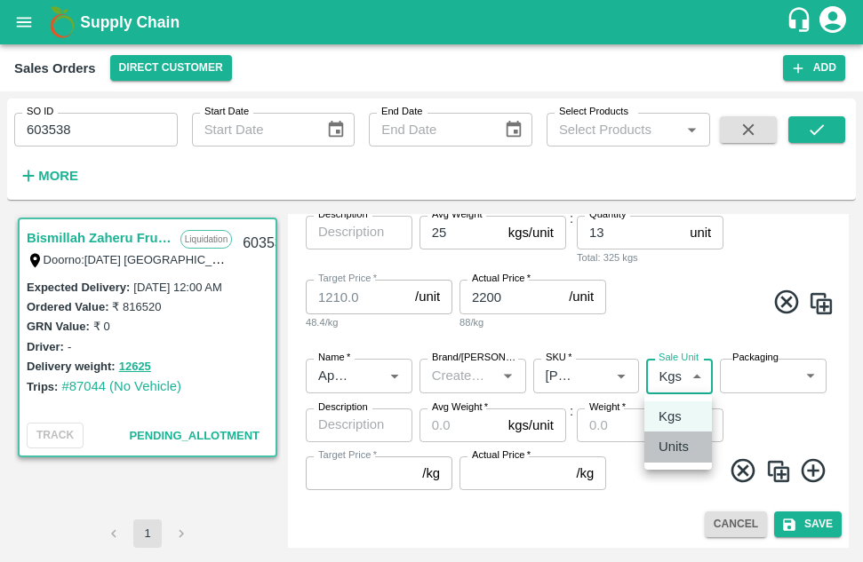
click at [674, 443] on p "Units" at bounding box center [673, 447] width 30 height 20
type input "2"
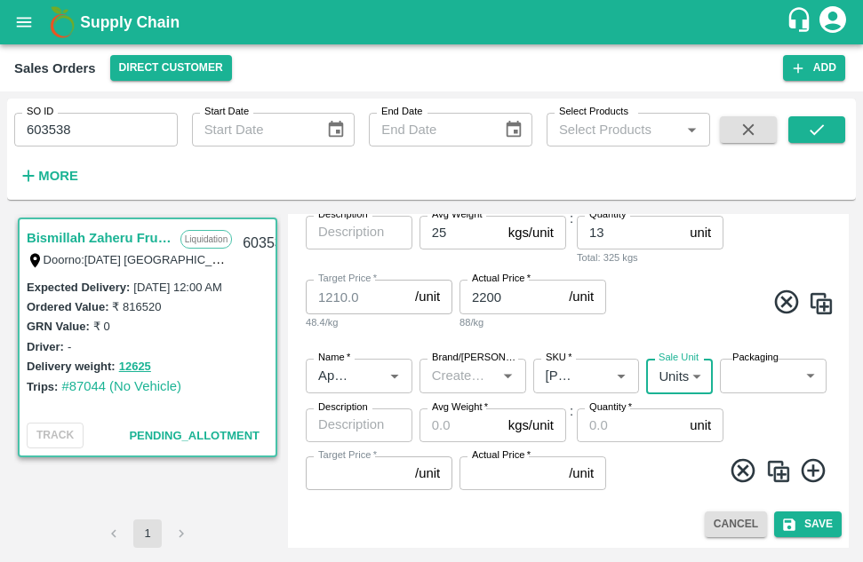
click at [756, 359] on label "Packaging" at bounding box center [755, 358] width 46 height 14
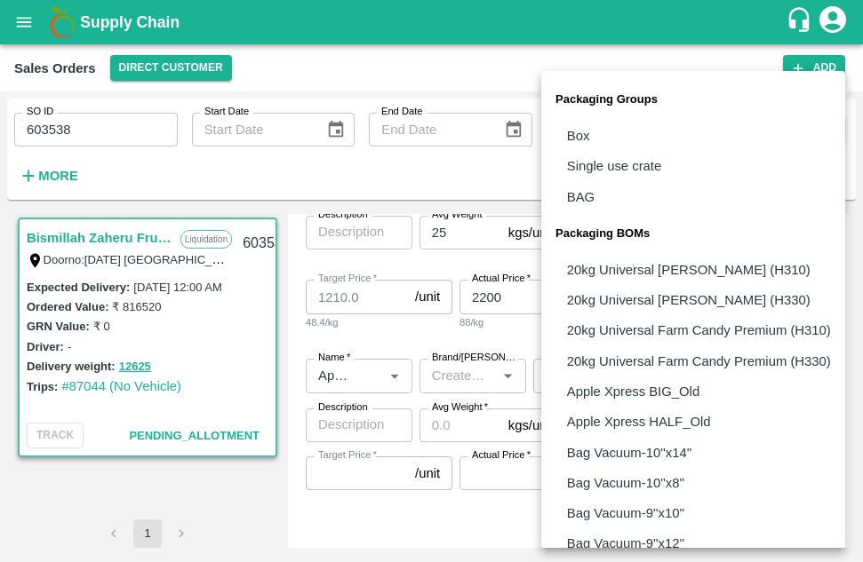
click at [813, 378] on body "Supply Chain Sales Orders Direct Customer Add SO ID 603538 SO ID Start Date Sta…" at bounding box center [431, 281] width 863 height 562
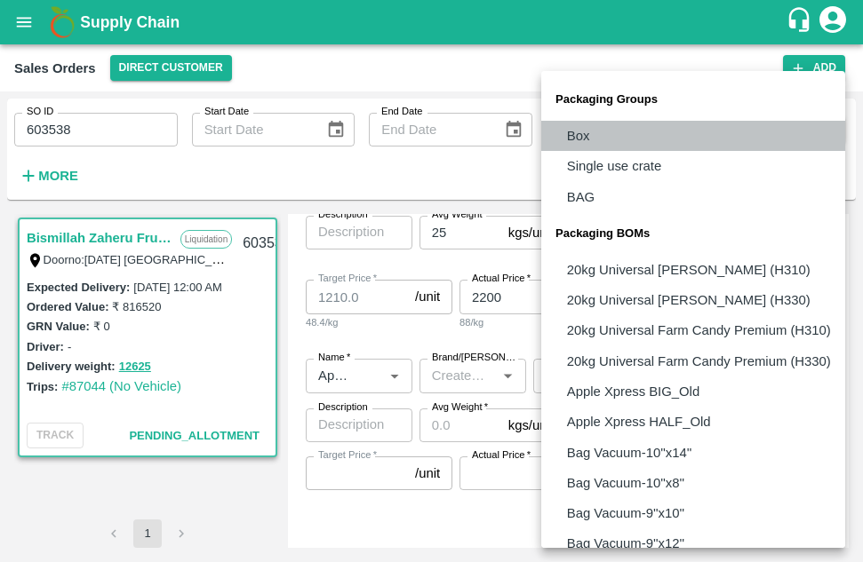
click at [587, 127] on p "Box" at bounding box center [578, 136] width 23 height 20
type input "GRP/1"
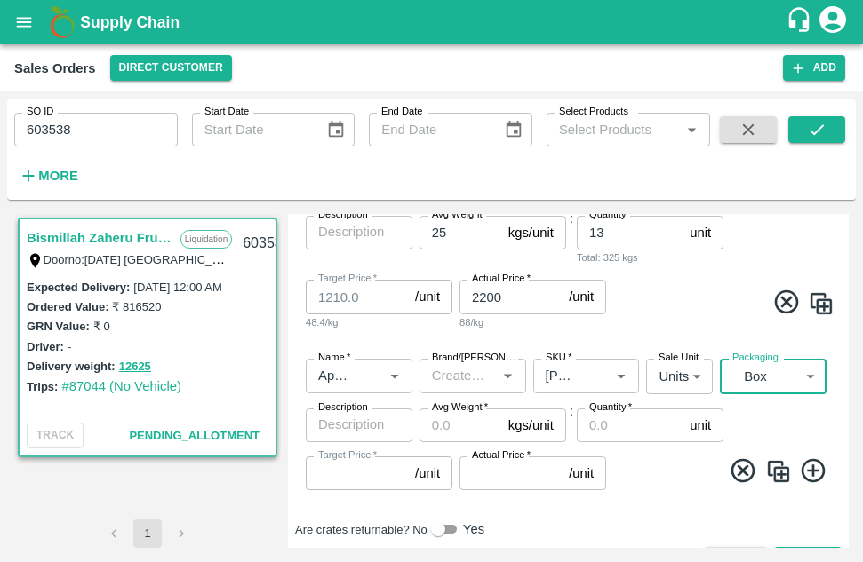
click at [441, 434] on input "Avg Weight   *" at bounding box center [460, 426] width 82 height 34
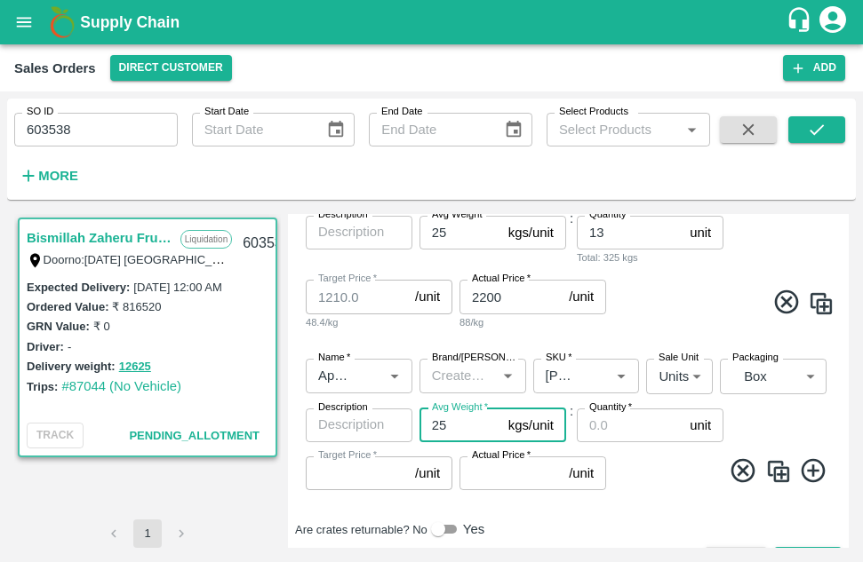
type input "25"
click at [603, 424] on input "Quantity   *" at bounding box center [630, 426] width 106 height 34
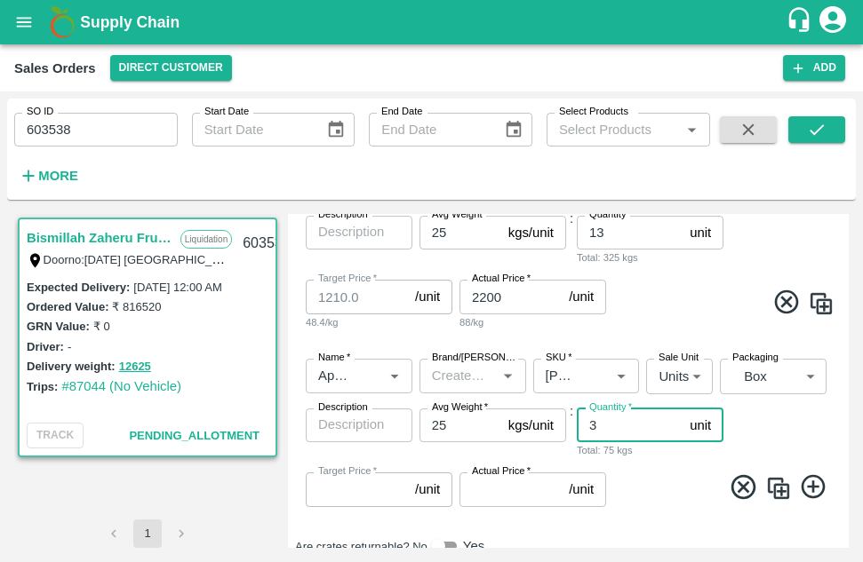
type input "3"
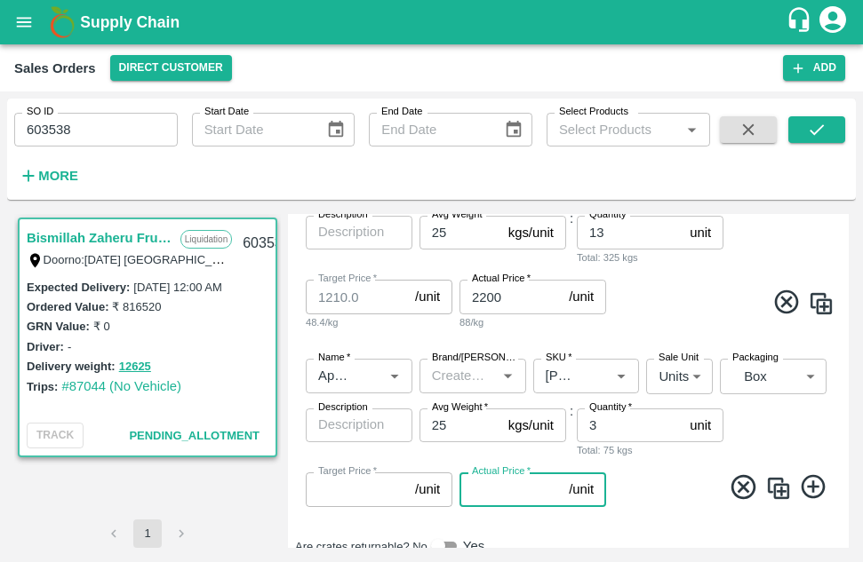
click at [504, 496] on input "Actual Price   *" at bounding box center [510, 490] width 102 height 34
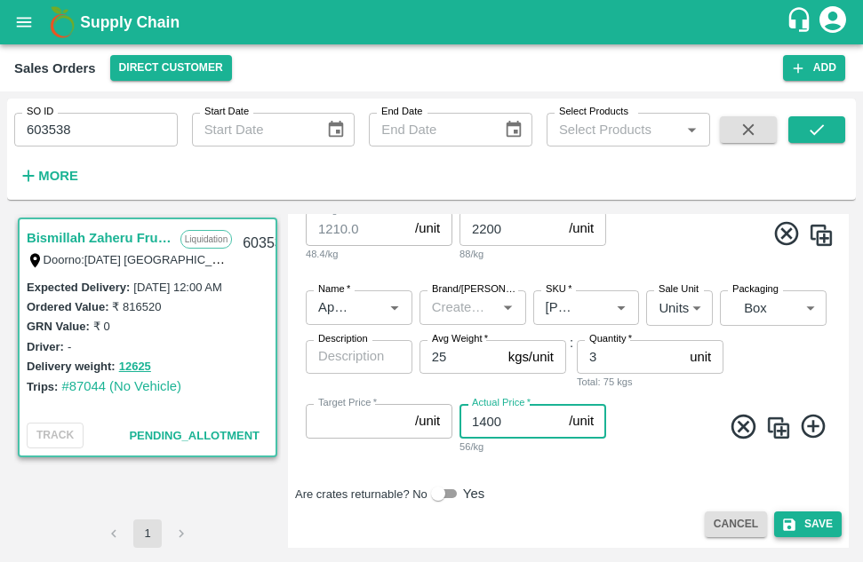
type input "1400"
click at [821, 513] on button "Save" at bounding box center [808, 525] width 68 height 26
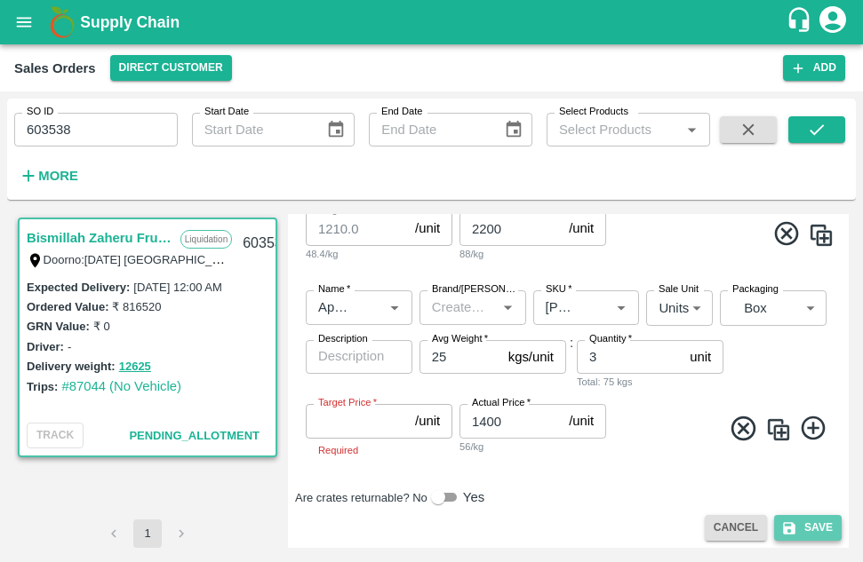
click at [808, 529] on button "Save" at bounding box center [808, 528] width 68 height 26
drag, startPoint x: 808, startPoint y: 529, endPoint x: 345, endPoint y: 419, distance: 476.4
click at [808, 529] on button "Save" at bounding box center [808, 528] width 68 height 26
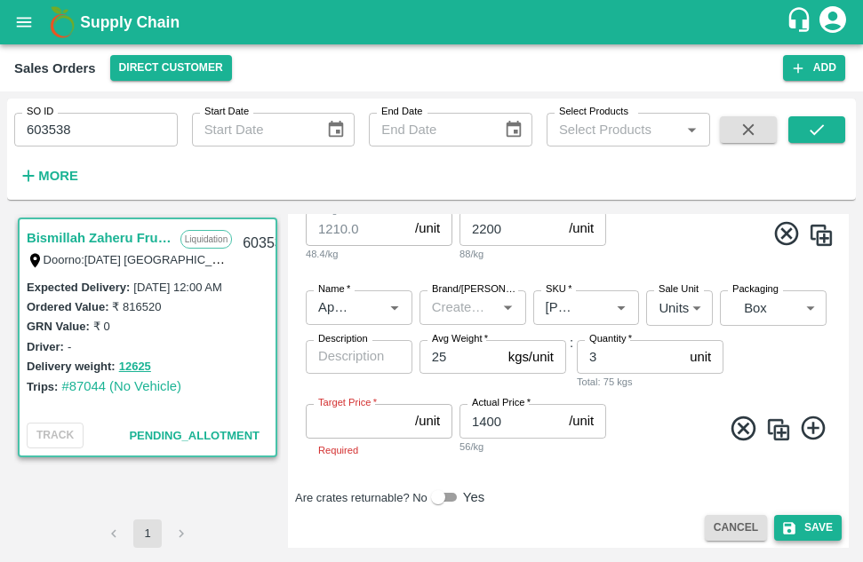
click at [823, 526] on div "Edit Sales Order DC   * Direct Customer 6 DC Sale Type   * Liquidation 3 Sale T…" at bounding box center [568, 381] width 561 height 334
click at [823, 526] on button "Save" at bounding box center [808, 528] width 68 height 26
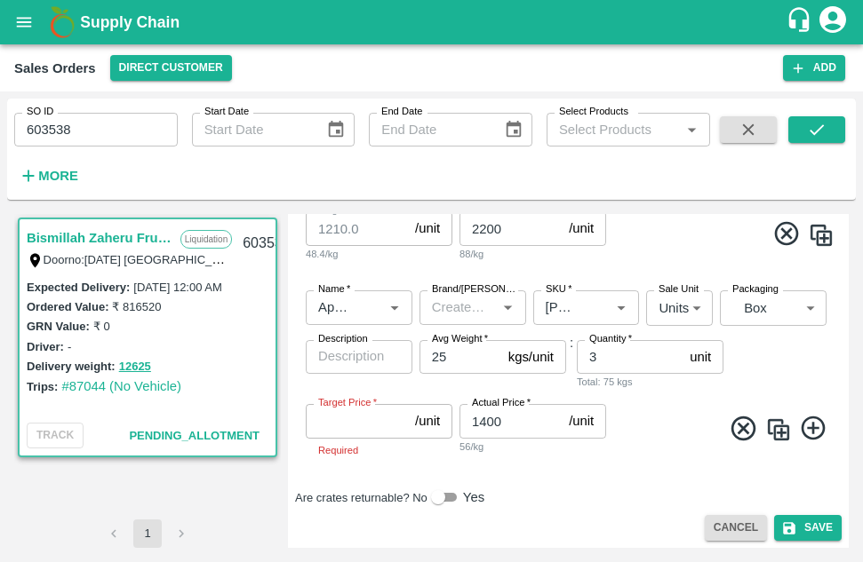
drag, startPoint x: 843, startPoint y: 489, endPoint x: 862, endPoint y: 581, distance: 93.4
click at [862, 561] on html "Supply Chain Sales Orders Direct Customer Add SO ID 603538 SO ID Start Date Sta…" at bounding box center [431, 281] width 863 height 562
click at [648, 457] on div "Name   * Name   * Brand/Marka Brand/Marka SKU   * SKU   * Sale Unit Units 2 Sal…" at bounding box center [568, 374] width 546 height 196
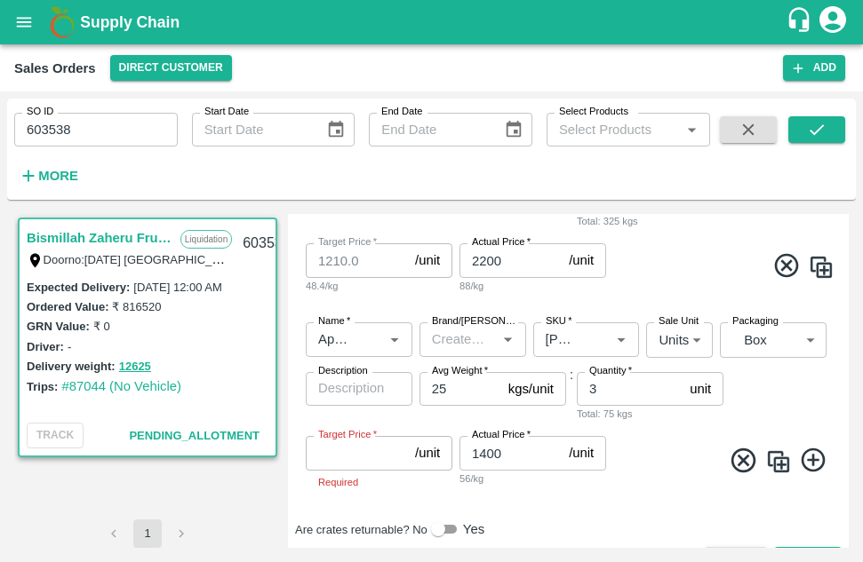
scroll to position [1373, 0]
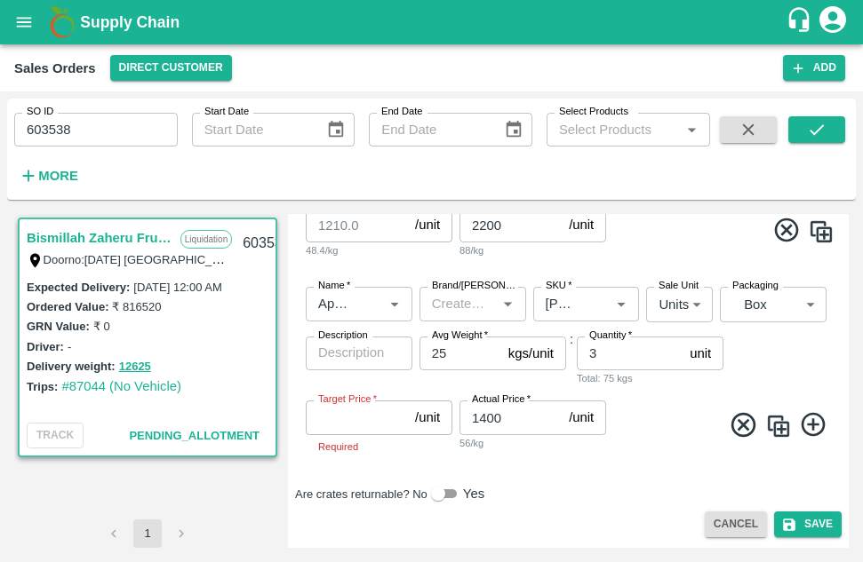
click at [737, 429] on icon at bounding box center [742, 424] width 29 height 29
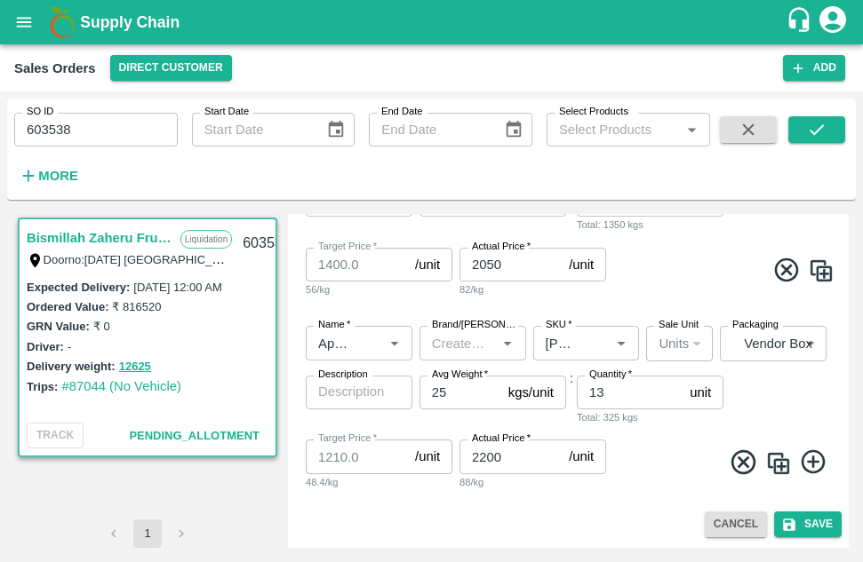
scroll to position [1141, 0]
click at [803, 527] on button "Save" at bounding box center [808, 525] width 68 height 26
